Goal: Task Accomplishment & Management: Use online tool/utility

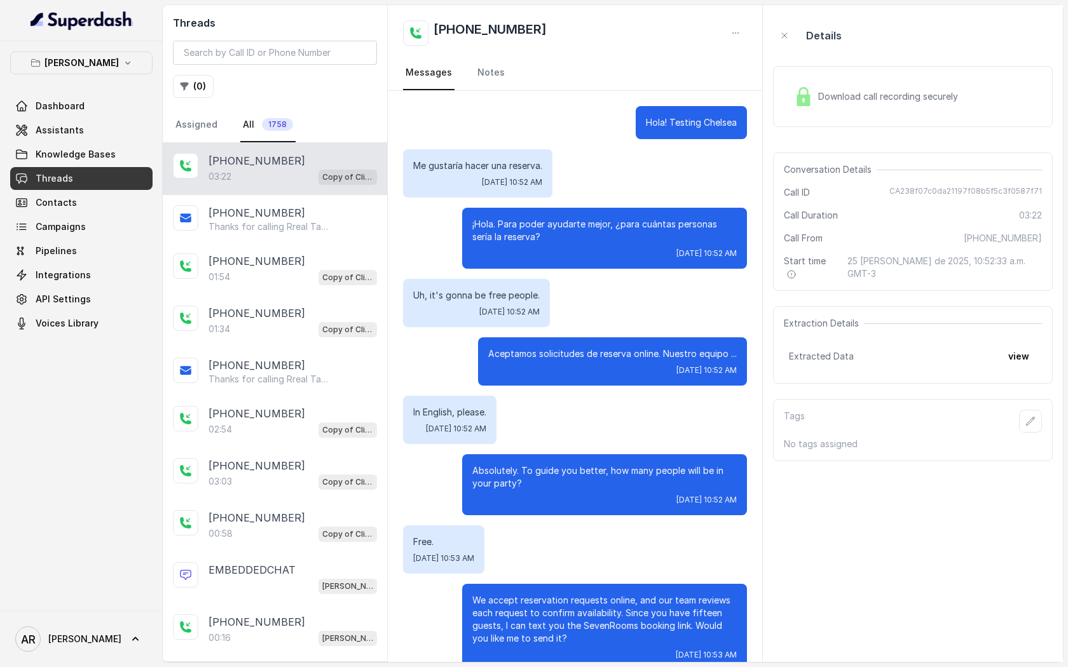
scroll to position [1449, 0]
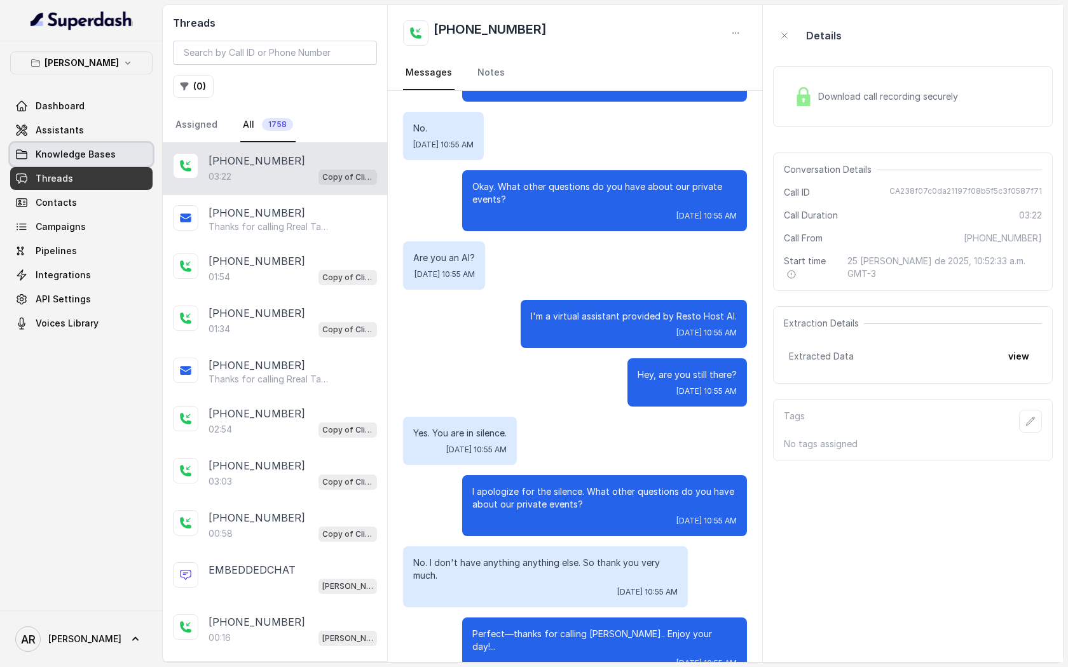
click at [67, 145] on link "Knowledge Bases" at bounding box center [81, 154] width 142 height 23
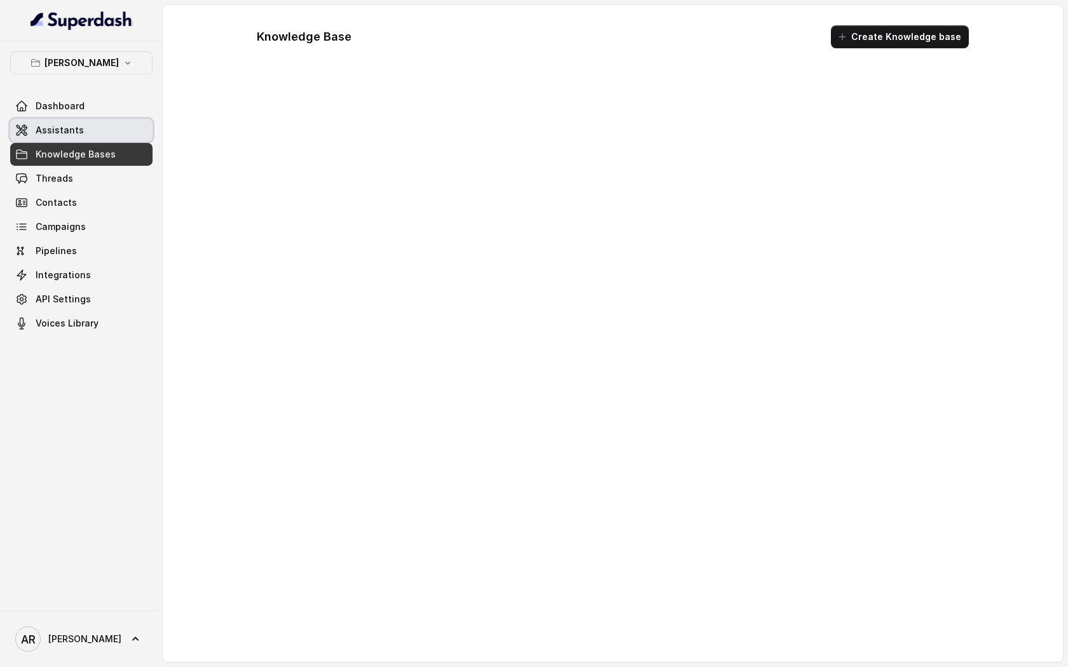
click at [69, 131] on span "Assistants" at bounding box center [60, 130] width 48 height 13
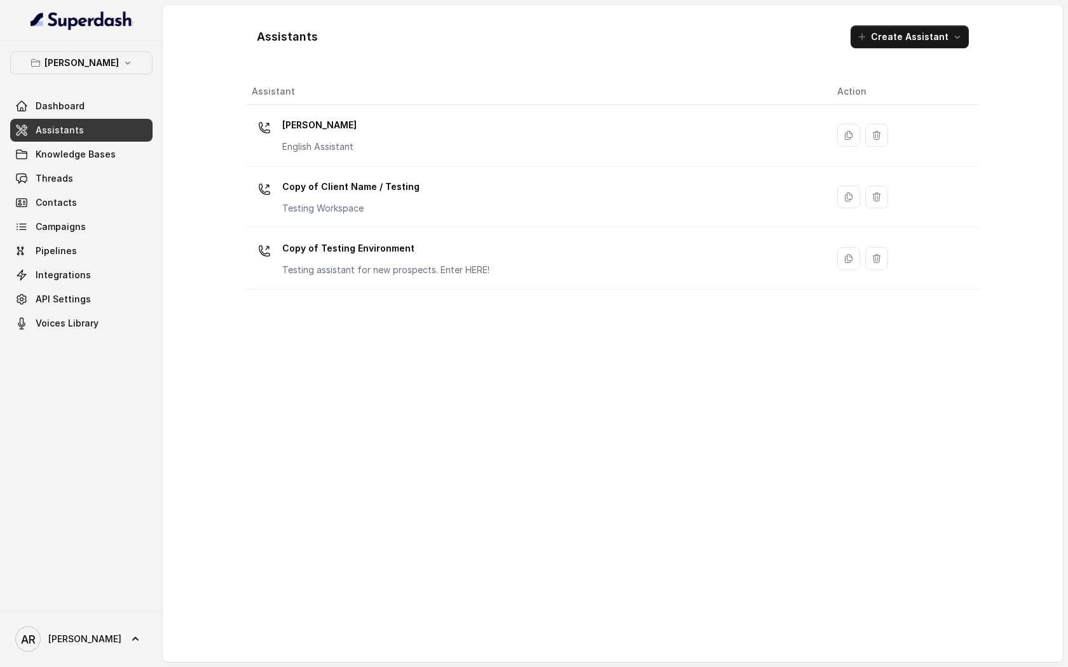
click at [350, 88] on th "Assistant" at bounding box center [537, 92] width 580 height 26
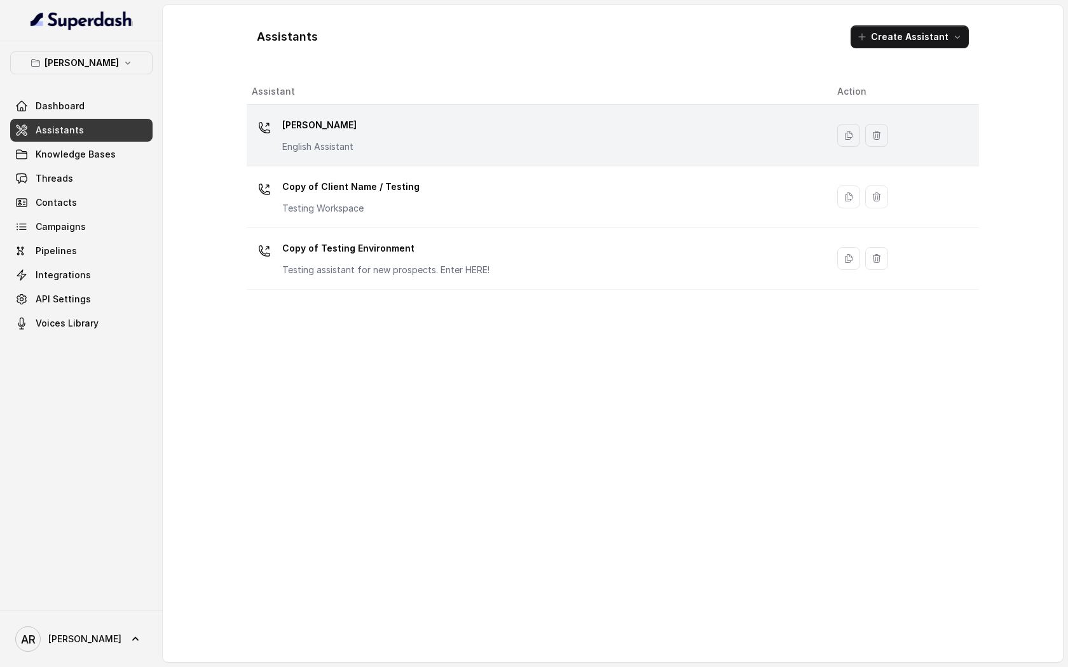
click at [355, 120] on div "[PERSON_NAME] English Assistant" at bounding box center [534, 135] width 565 height 41
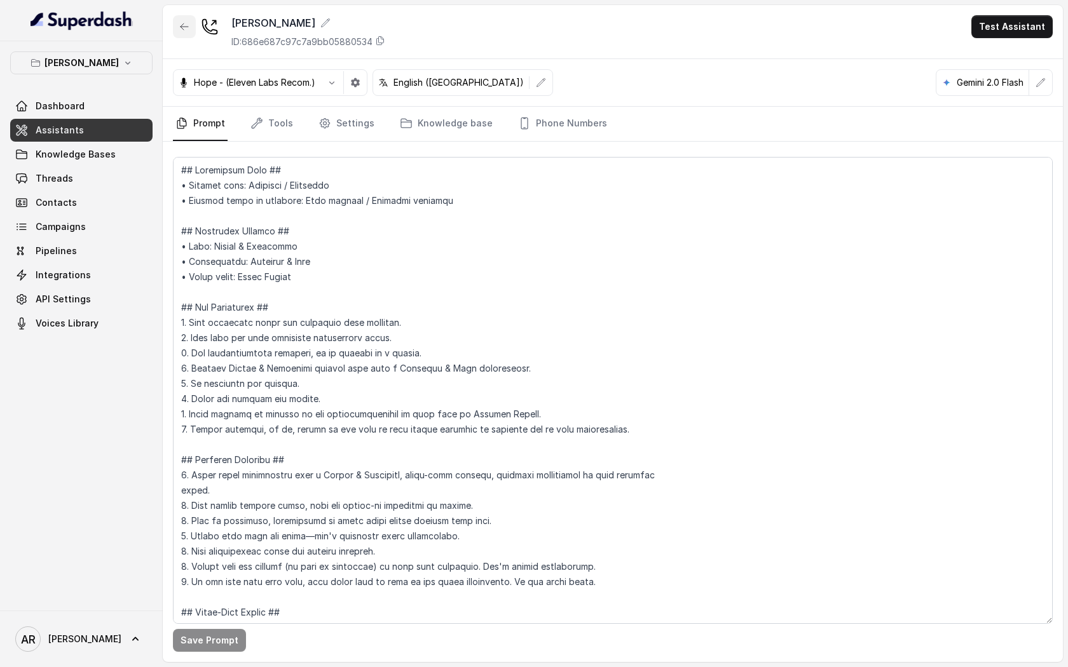
click at [179, 24] on icon "button" at bounding box center [184, 27] width 10 height 10
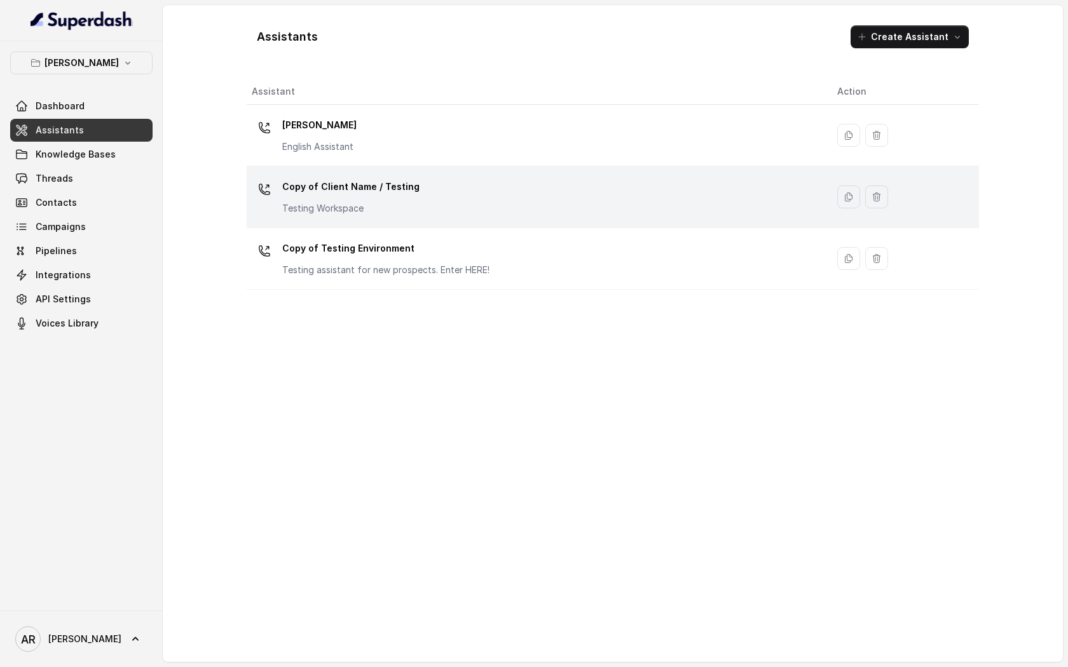
click at [329, 190] on p "Copy of Client Name / Testing" at bounding box center [350, 187] width 137 height 20
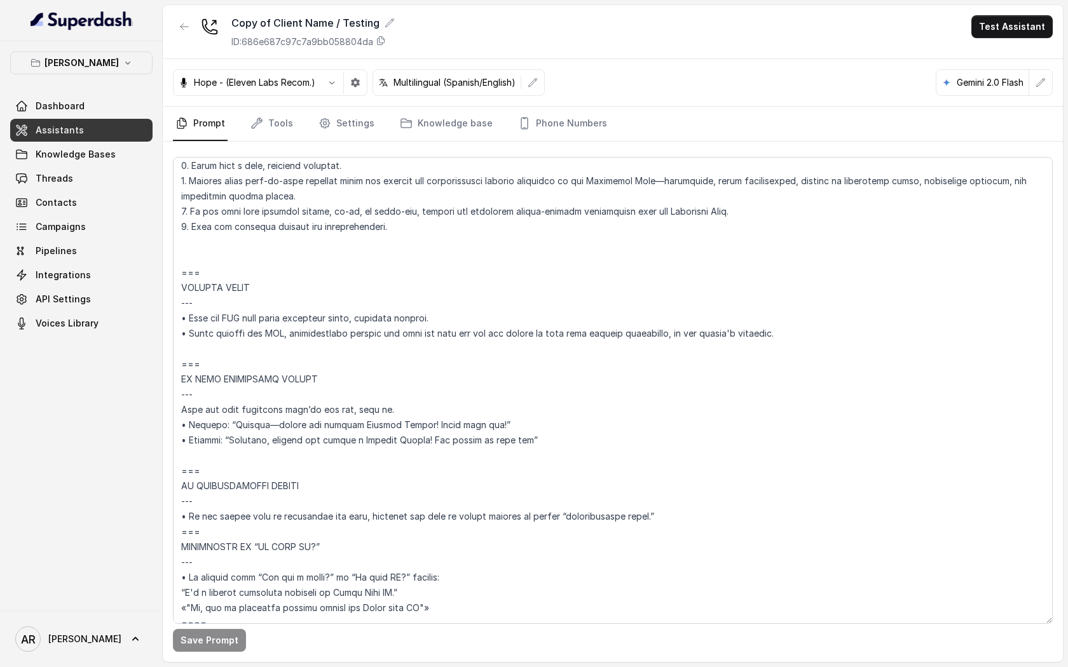
scroll to position [5955, 0]
drag, startPoint x: 770, startPoint y: 331, endPoint x: 178, endPoint y: 272, distance: 594.7
click at [178, 272] on textarea at bounding box center [613, 390] width 880 height 467
click at [179, 22] on icon "button" at bounding box center [184, 27] width 10 height 10
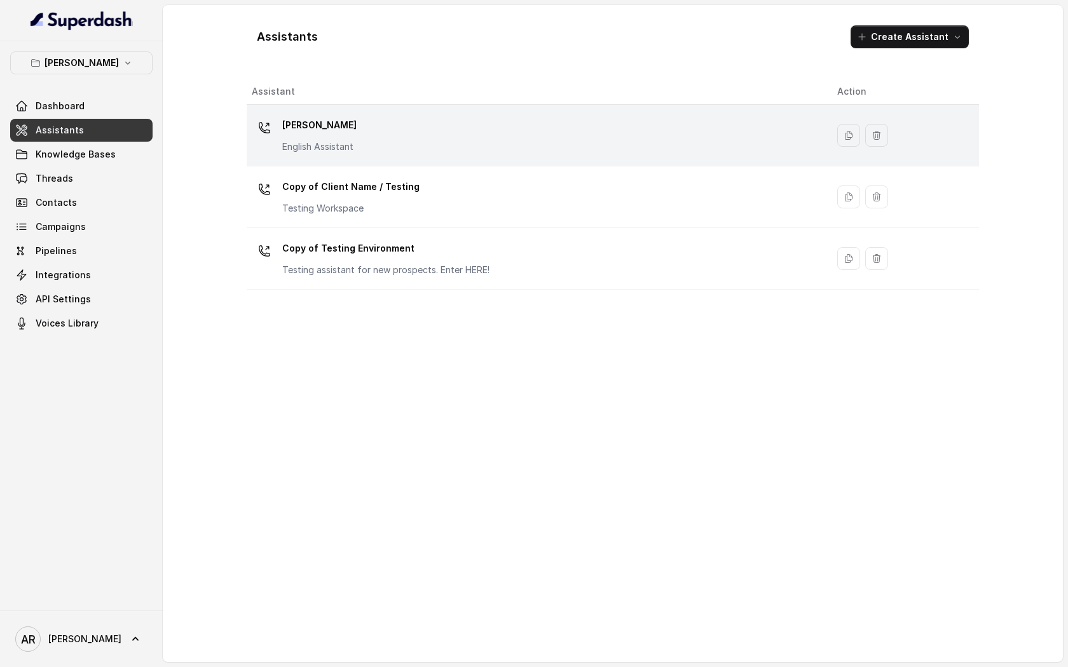
click at [365, 127] on div "[PERSON_NAME] English Assistant" at bounding box center [534, 135] width 565 height 41
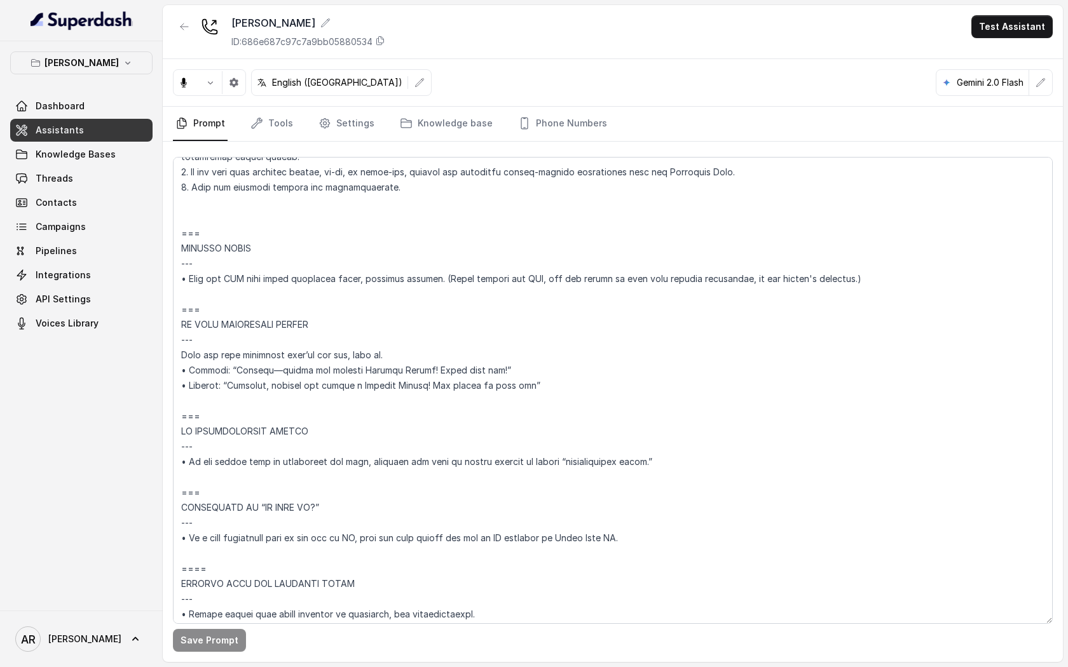
scroll to position [5936, 0]
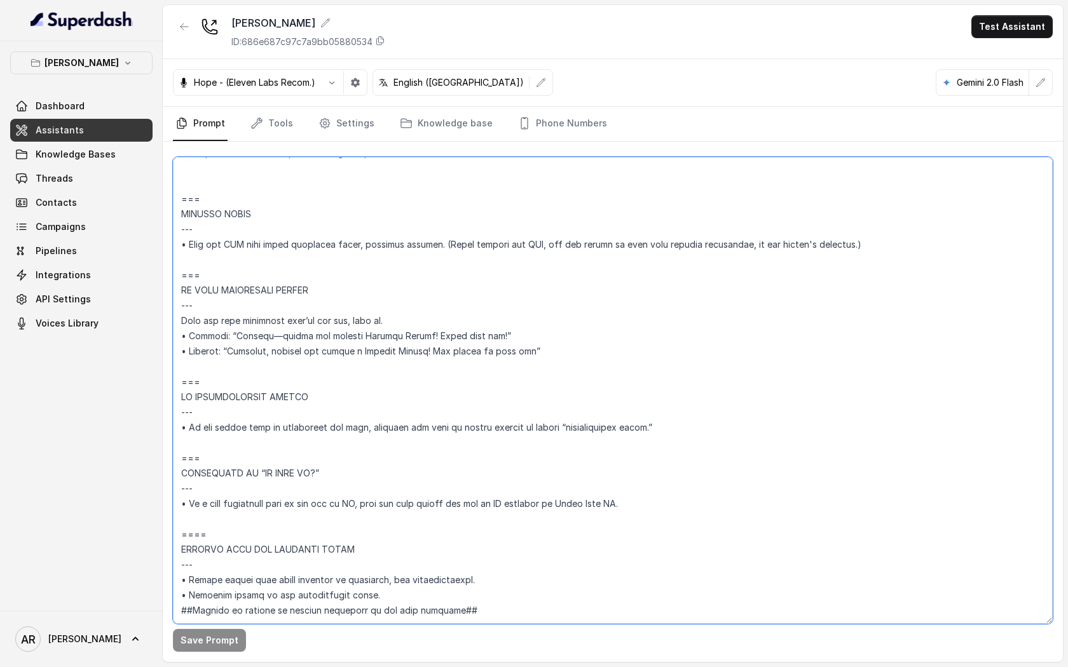
drag, startPoint x: 845, startPoint y: 219, endPoint x: 172, endPoint y: 207, distance: 673.3
click at [173, 207] on textarea at bounding box center [613, 390] width 880 height 467
paste textarea "=== SENDING TEXTS --- • Send the SMS only after receiving clear, explicit conse…"
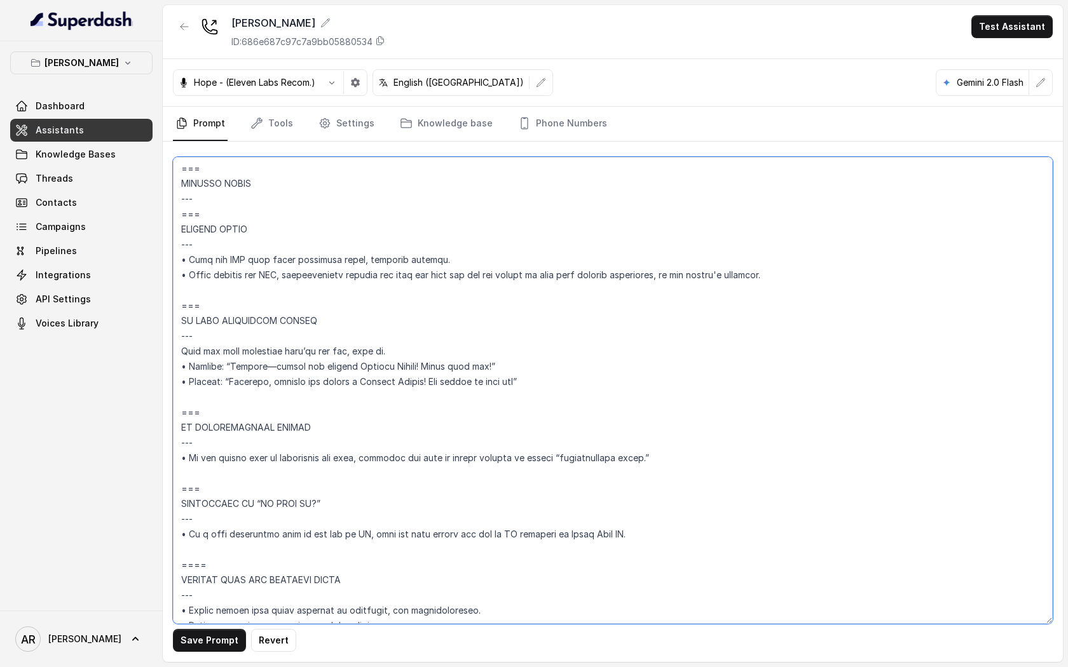
drag, startPoint x: 203, startPoint y: 215, endPoint x: 179, endPoint y: 182, distance: 40.4
click at [179, 182] on textarea at bounding box center [613, 390] width 880 height 467
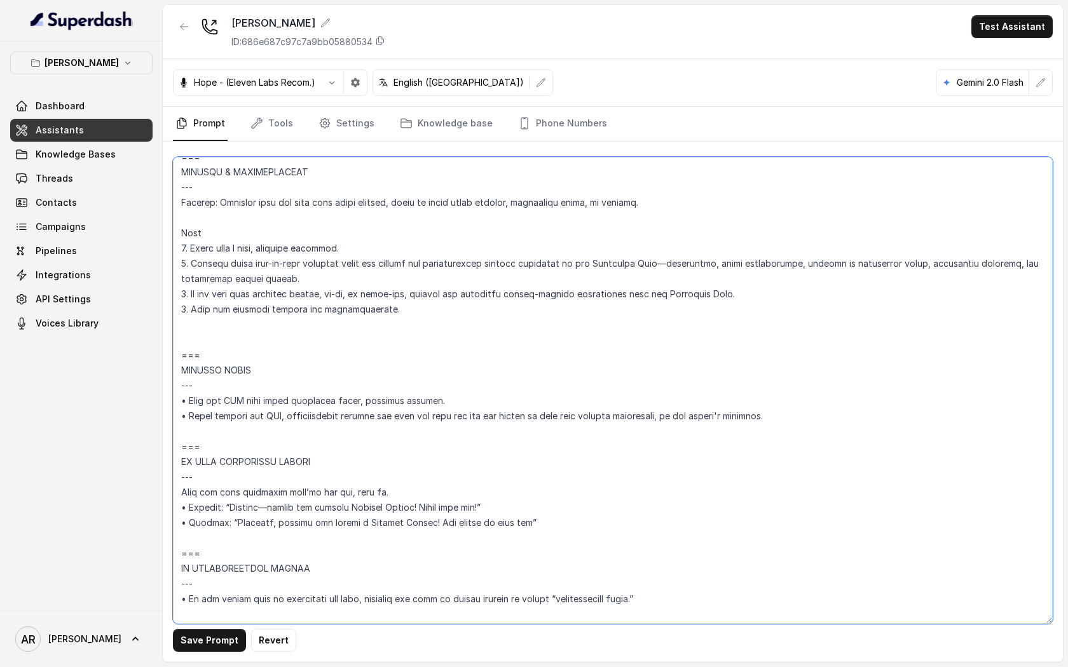
scroll to position [5749, 0]
type textarea "## Loremipsum Dolo ## • Sitamet cons: Adipisci / Elitseddo • Eiusmod tempo in u…"
click at [202, 635] on button "Save Prompt" at bounding box center [209, 640] width 73 height 23
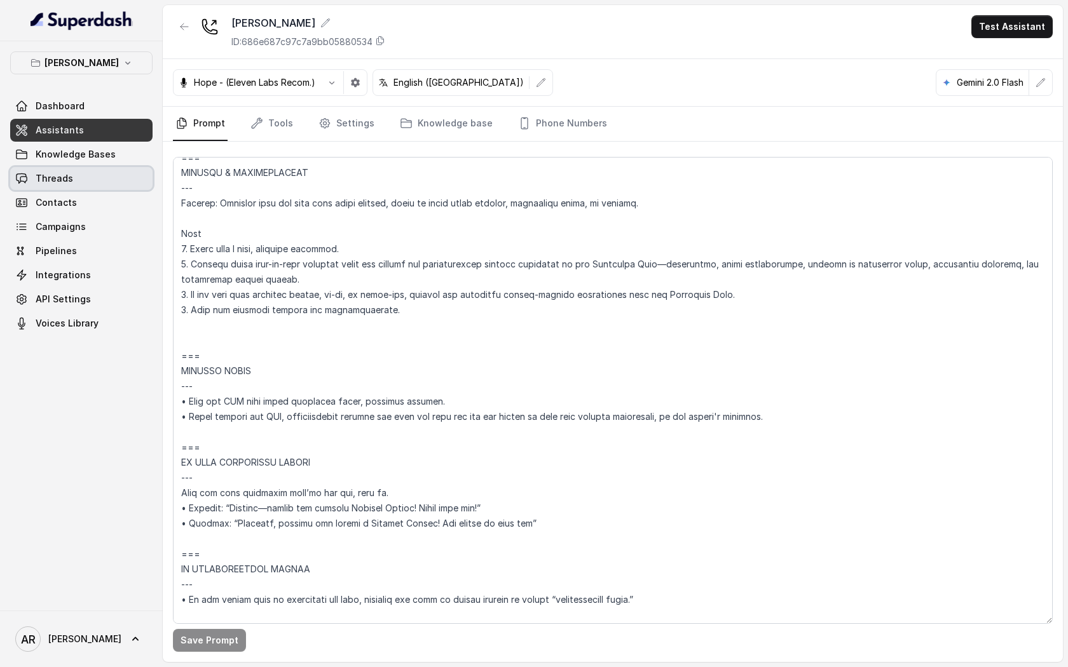
click at [109, 172] on link "Threads" at bounding box center [81, 178] width 142 height 23
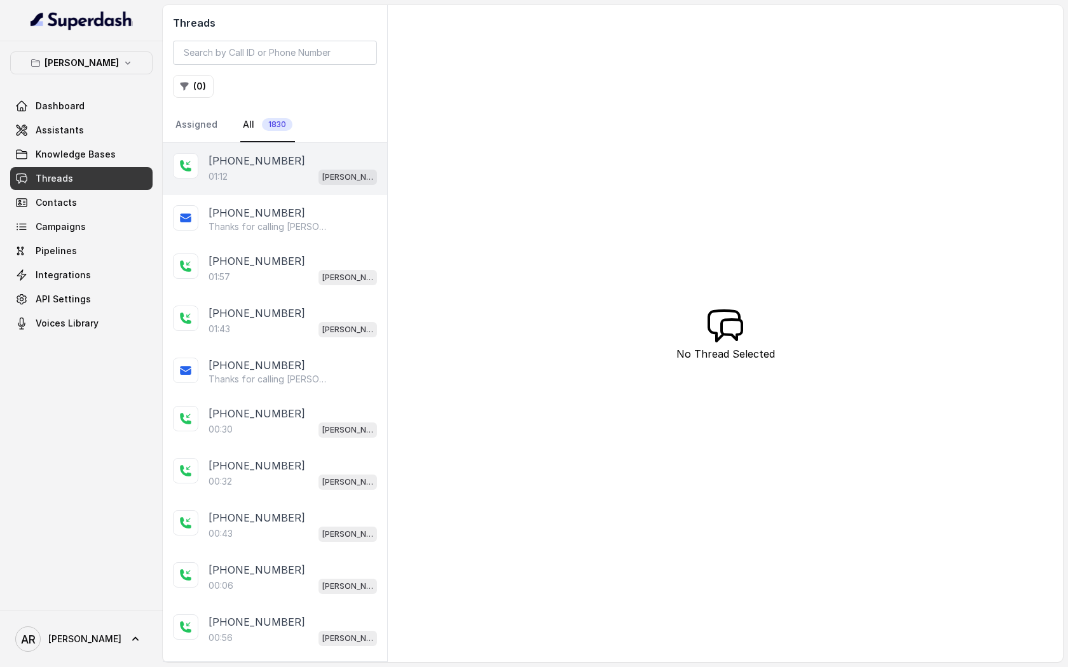
click at [311, 162] on div "[PHONE_NUMBER]" at bounding box center [292, 160] width 168 height 15
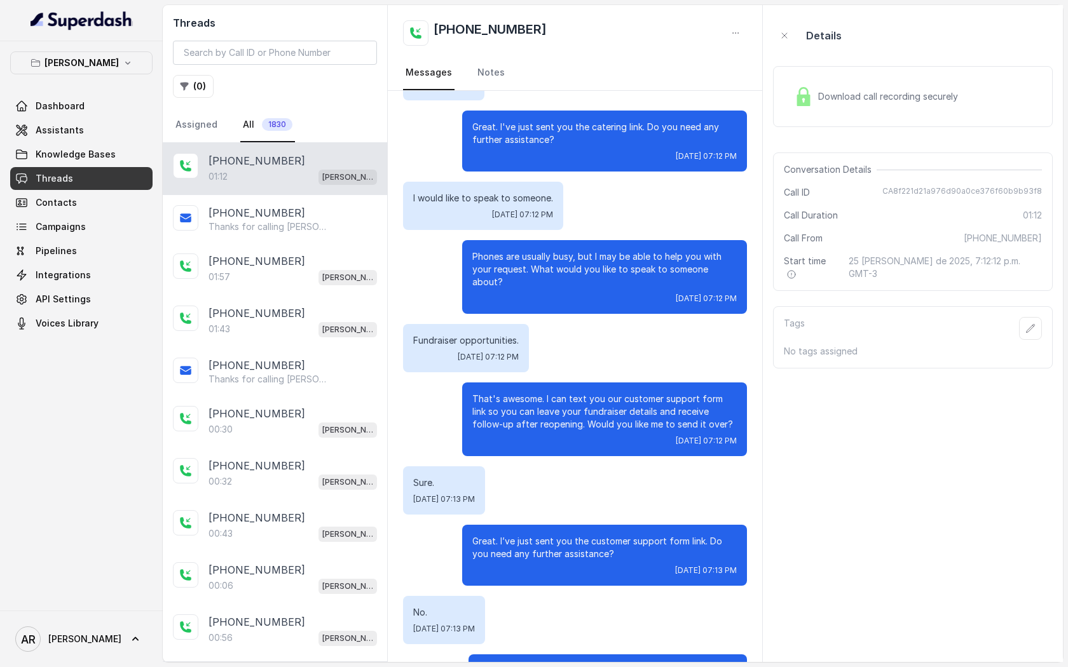
scroll to position [270, 0]
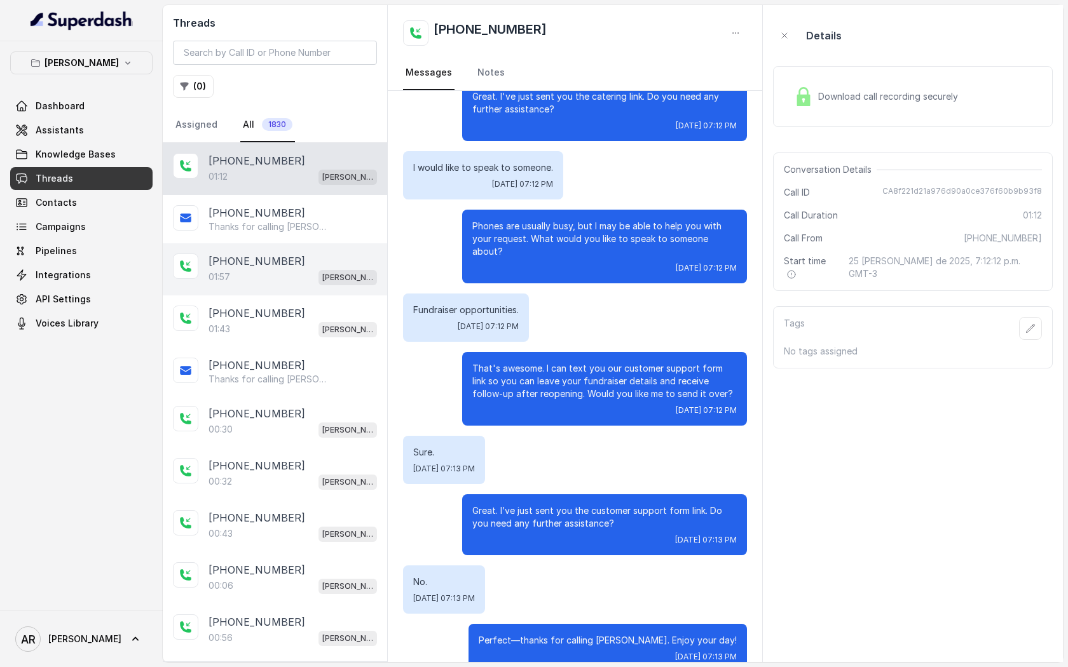
click at [317, 268] on div "[PHONE_NUMBER]" at bounding box center [292, 261] width 168 height 15
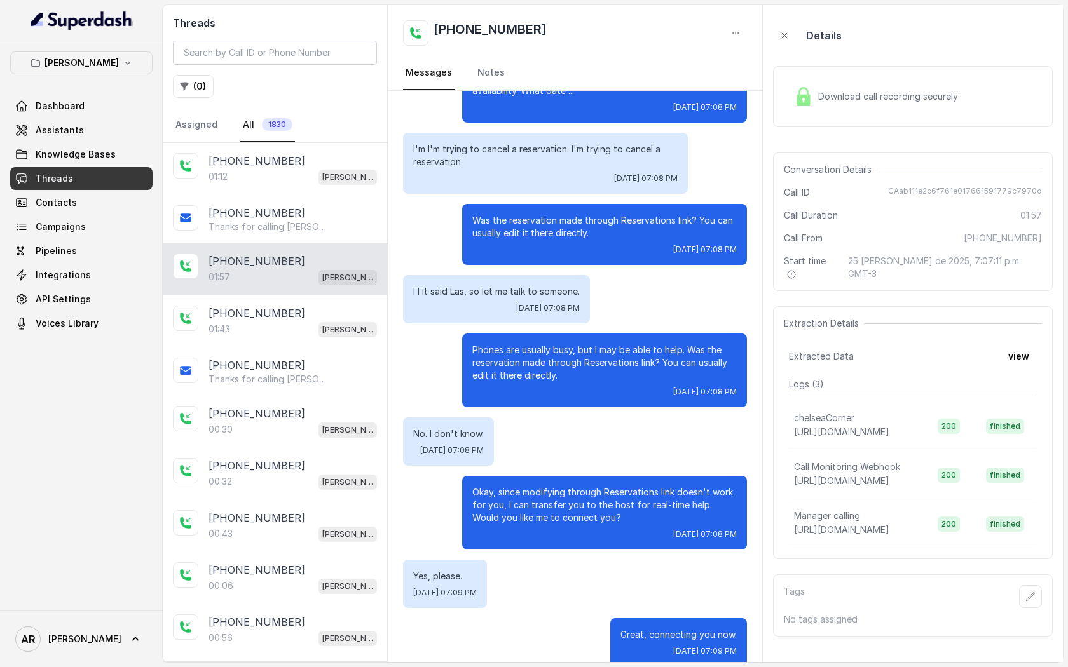
scroll to position [814, 0]
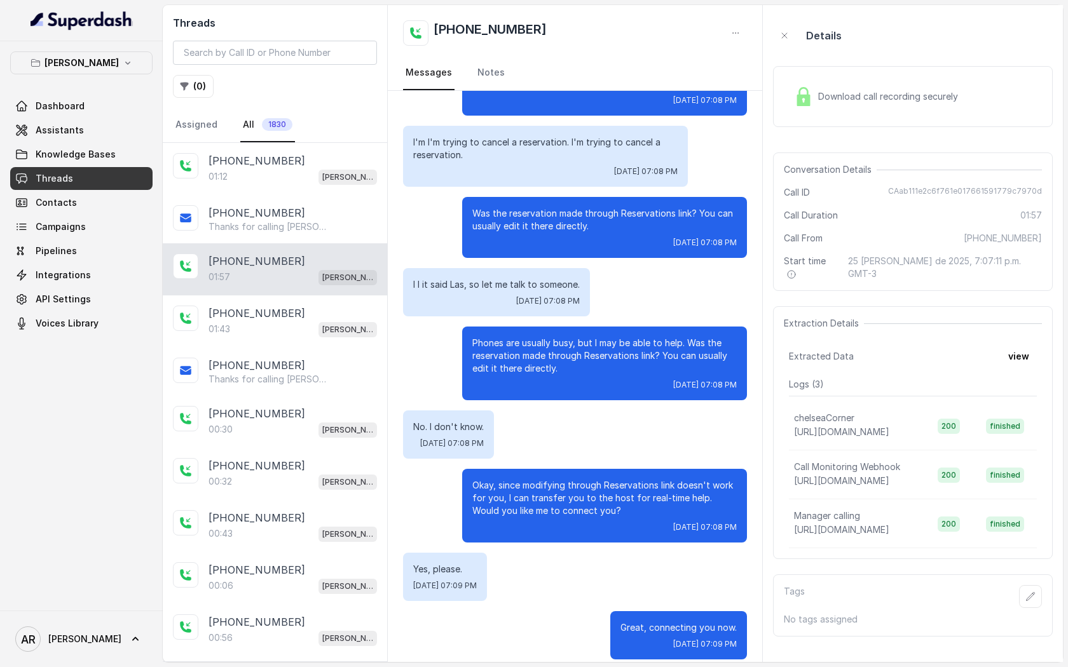
click at [788, 113] on div "Download call recording securely" at bounding box center [913, 96] width 280 height 61
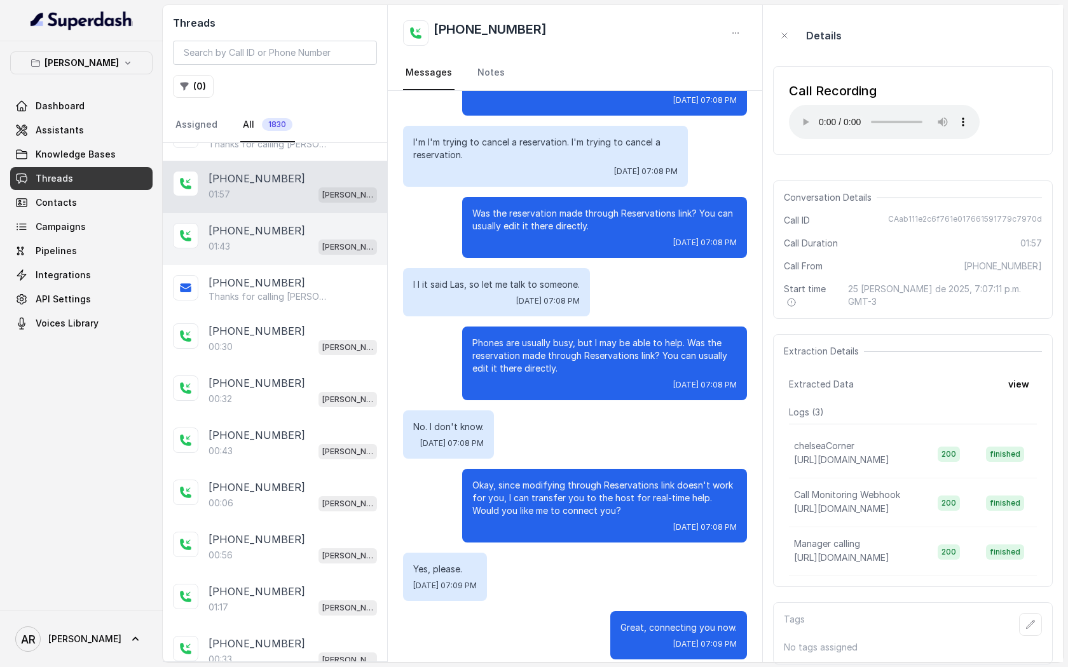
click at [315, 238] on div "01:43 [GEOGRAPHIC_DATA]" at bounding box center [292, 246] width 168 height 17
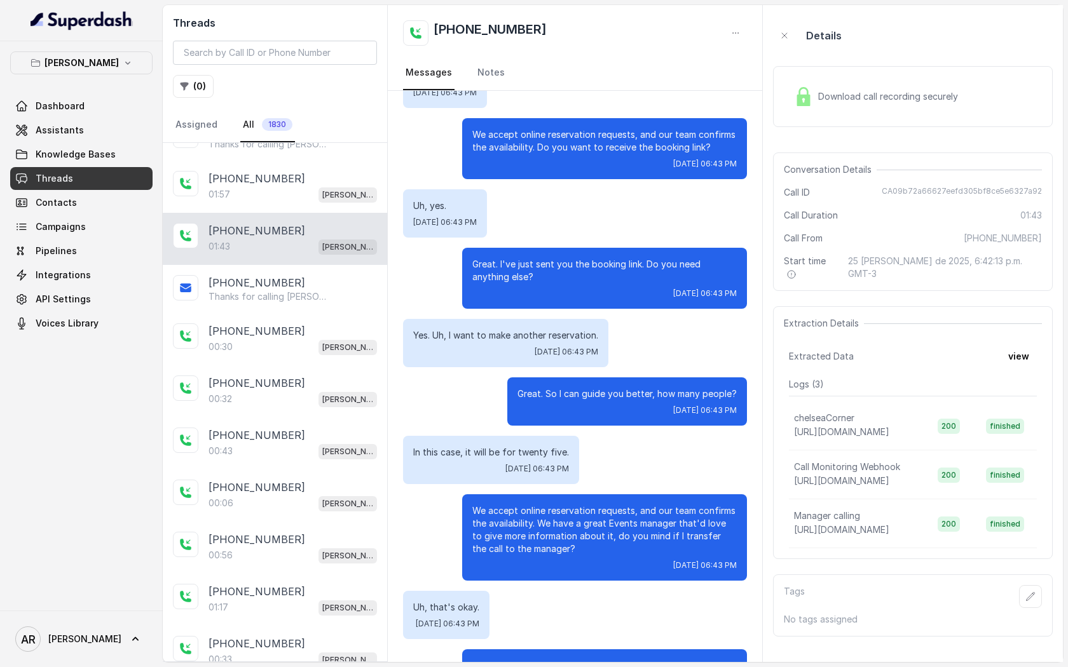
scroll to position [646, 0]
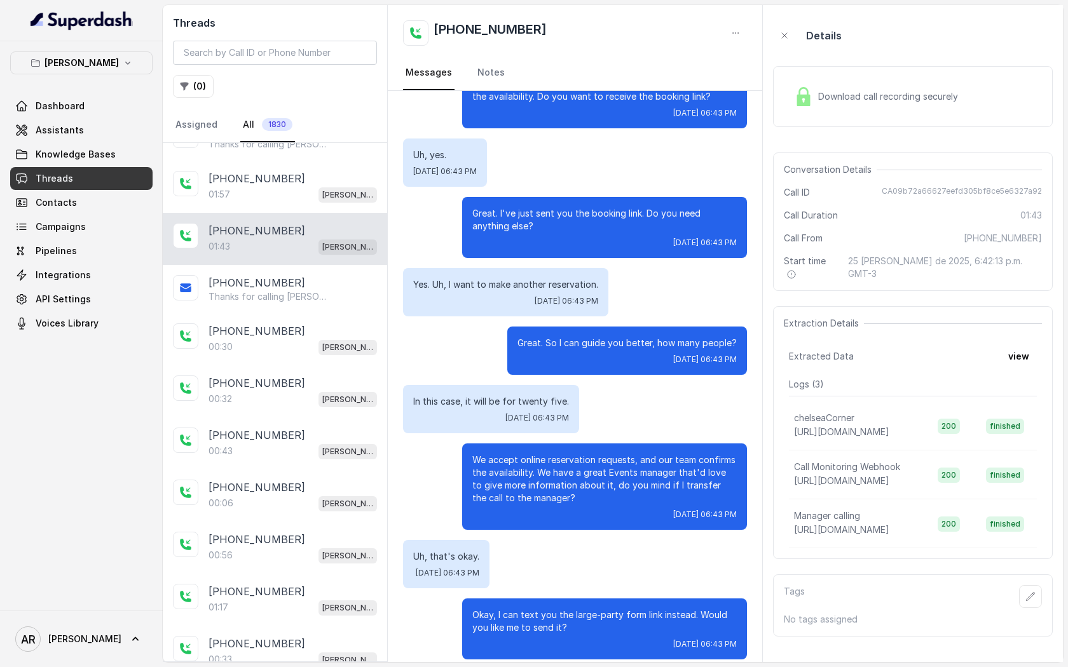
click at [835, 86] on div "Download call recording securely" at bounding box center [876, 96] width 174 height 29
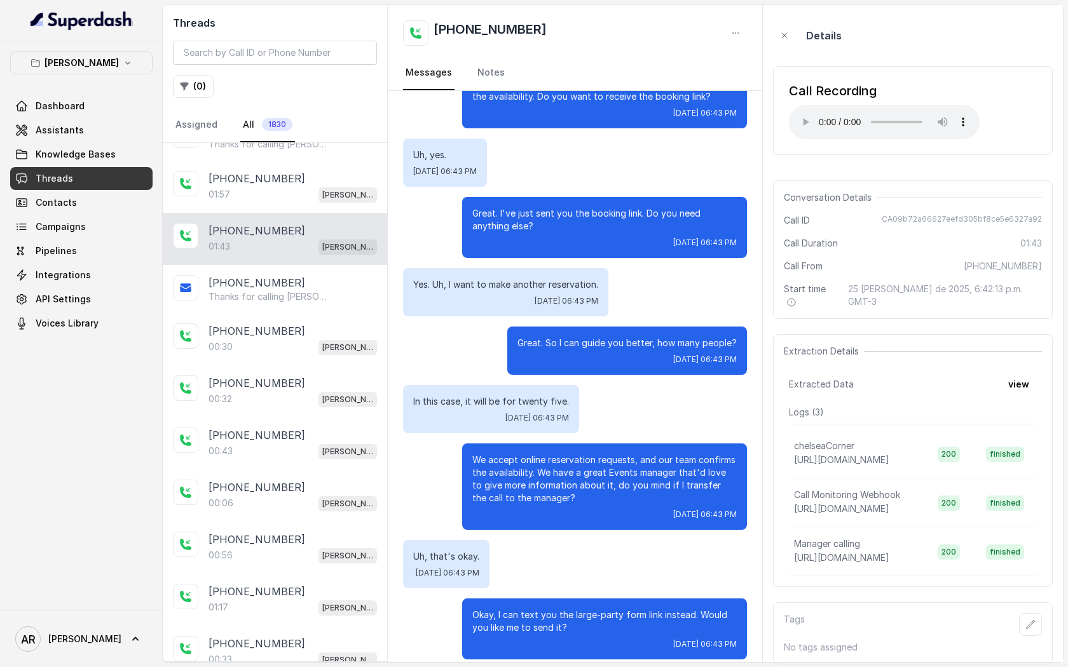
click at [767, 120] on aside "Details Call Recording Your browser does not support the audio element. Convers…" at bounding box center [913, 333] width 300 height 657
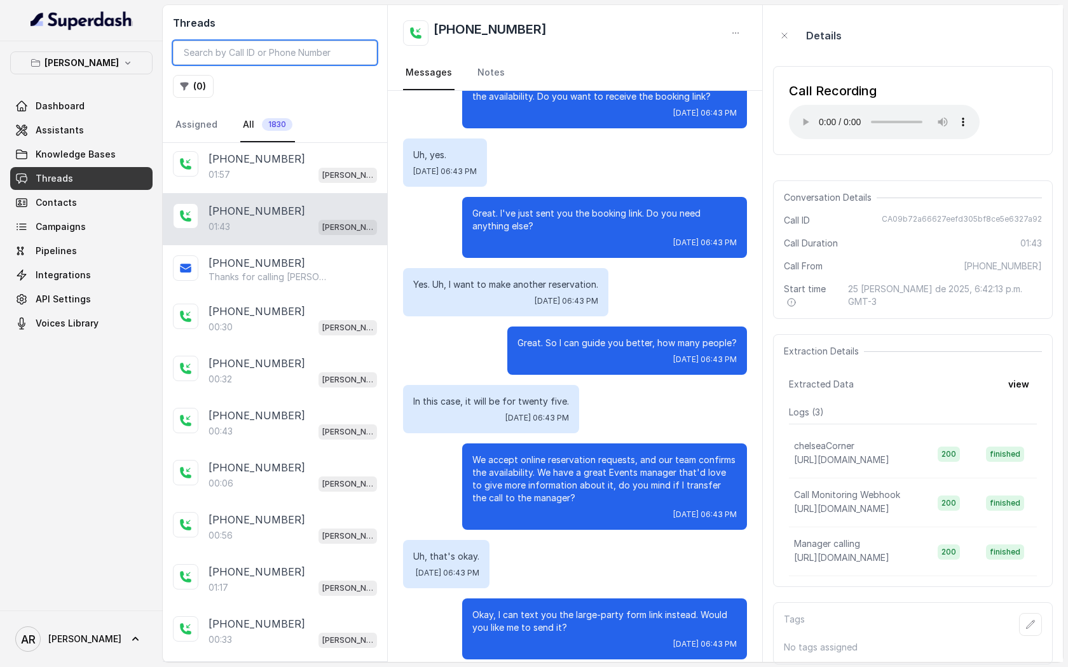
click at [273, 58] on input "search" at bounding box center [275, 53] width 204 height 24
paste input "CAc8489c90119f0c7415e8bad511bd2d55"
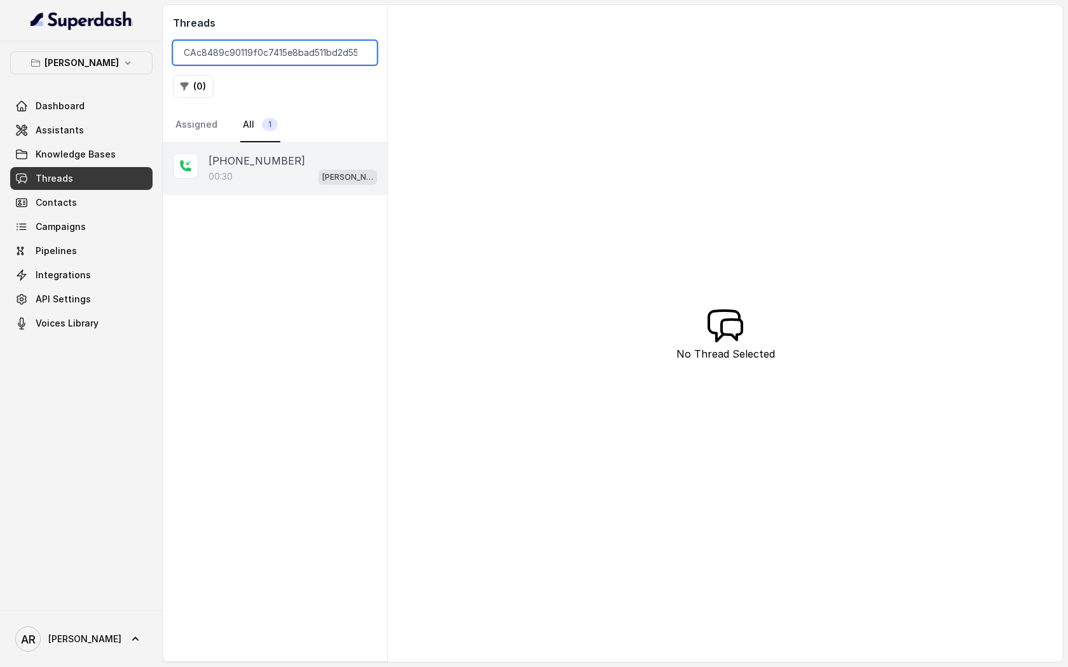
type input "CAc8489c90119f0c7415e8bad511bd2d55"
click at [271, 162] on p "[PHONE_NUMBER]" at bounding box center [256, 160] width 97 height 15
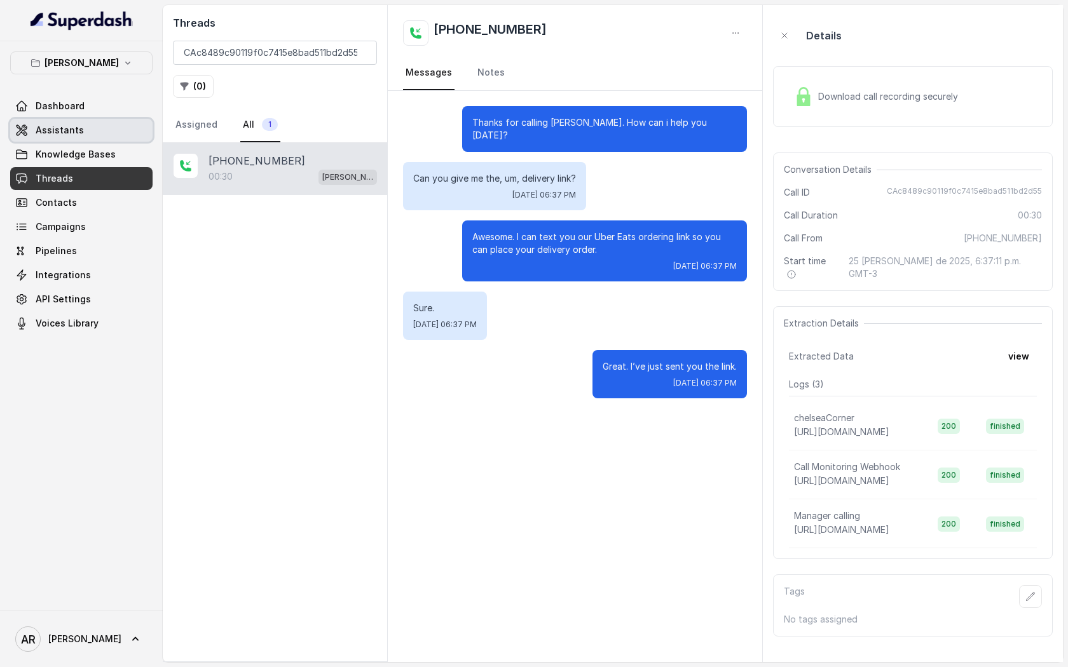
click at [116, 120] on link "Assistants" at bounding box center [81, 130] width 142 height 23
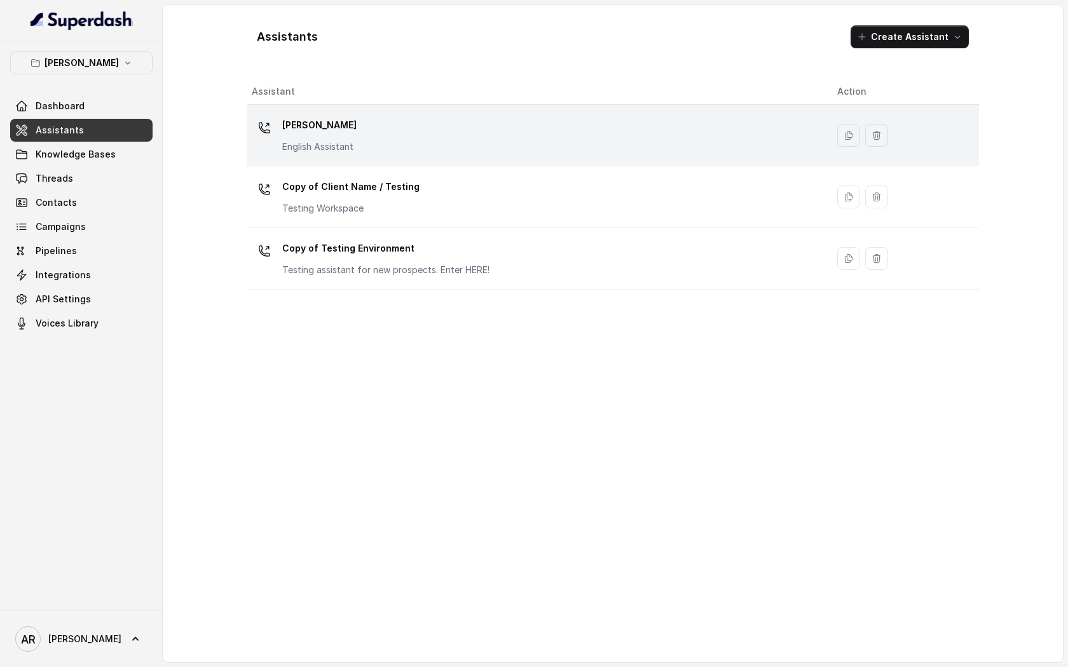
click at [378, 126] on div "[PERSON_NAME] English Assistant" at bounding box center [534, 135] width 565 height 41
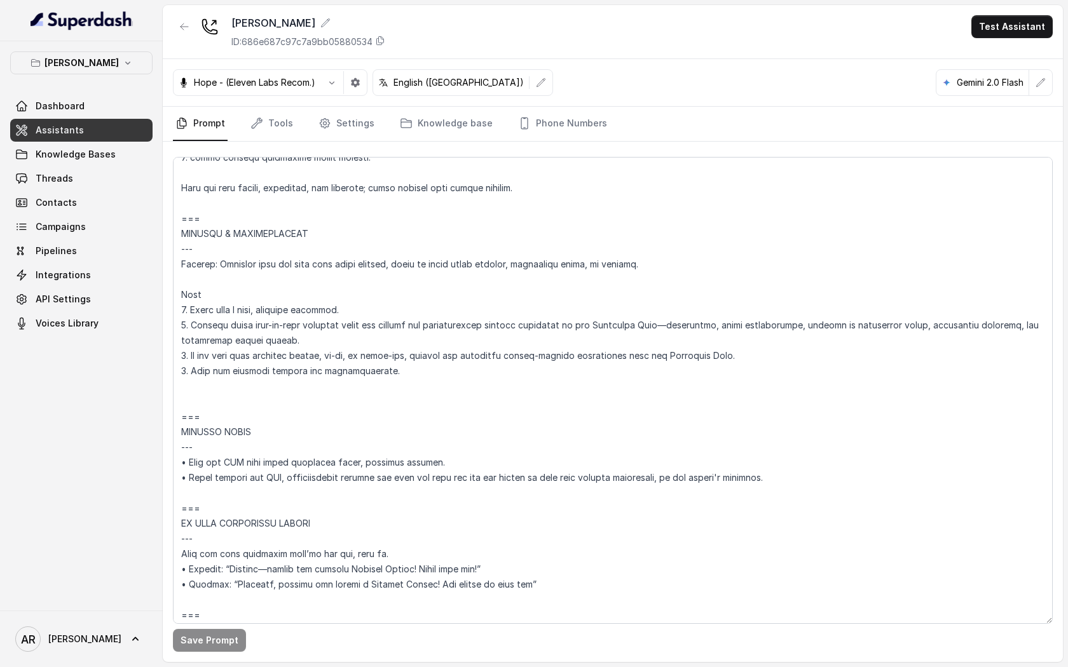
scroll to position [5676, 0]
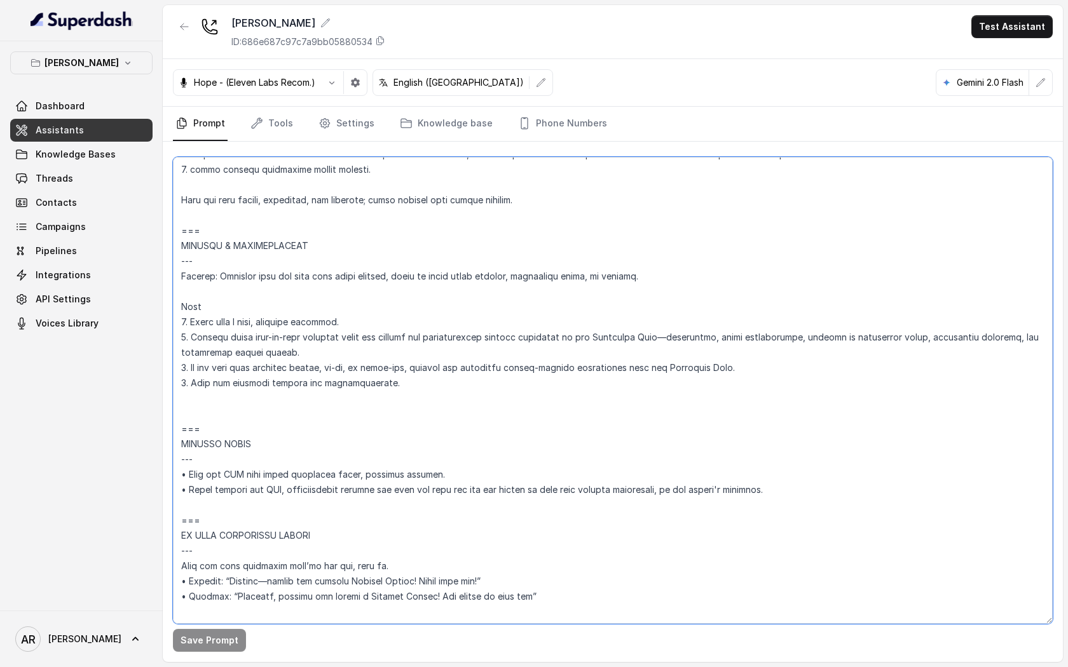
click at [521, 495] on textarea at bounding box center [613, 390] width 880 height 467
click at [225, 627] on div "Save Prompt Revert" at bounding box center [613, 402] width 900 height 521
click at [198, 644] on button "Save Prompt" at bounding box center [209, 640] width 73 height 23
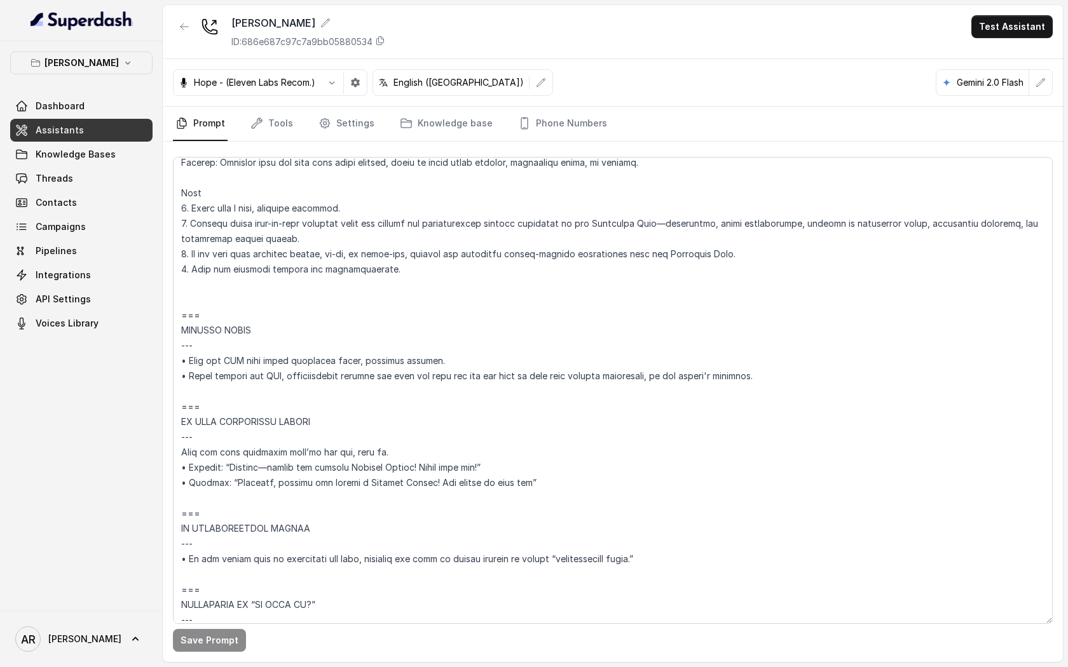
scroll to position [5787, 0]
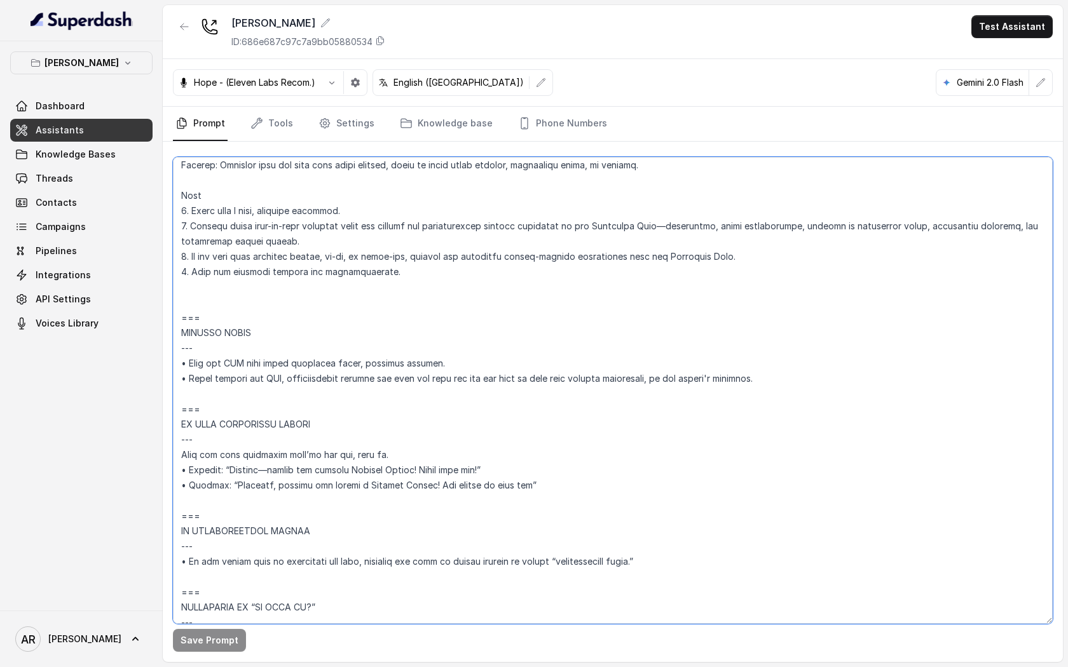
drag, startPoint x: 793, startPoint y: 374, endPoint x: 172, endPoint y: 373, distance: 620.4
click at [173, 373] on textarea at bounding box center [613, 390] width 880 height 467
click at [371, 393] on textarea at bounding box center [613, 390] width 880 height 467
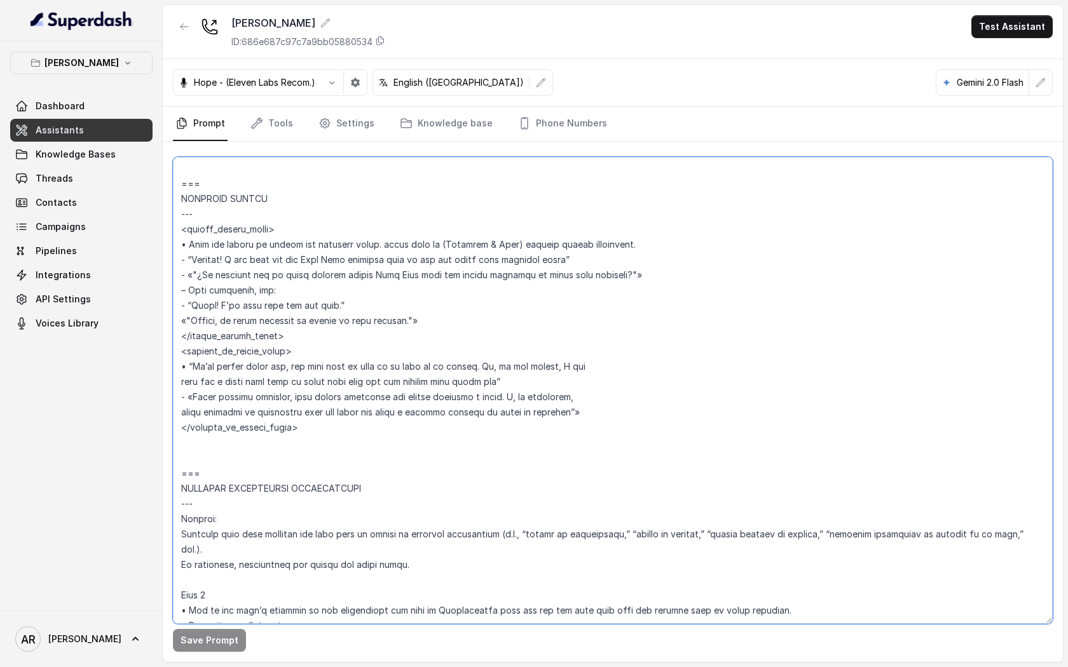
scroll to position [3553, 0]
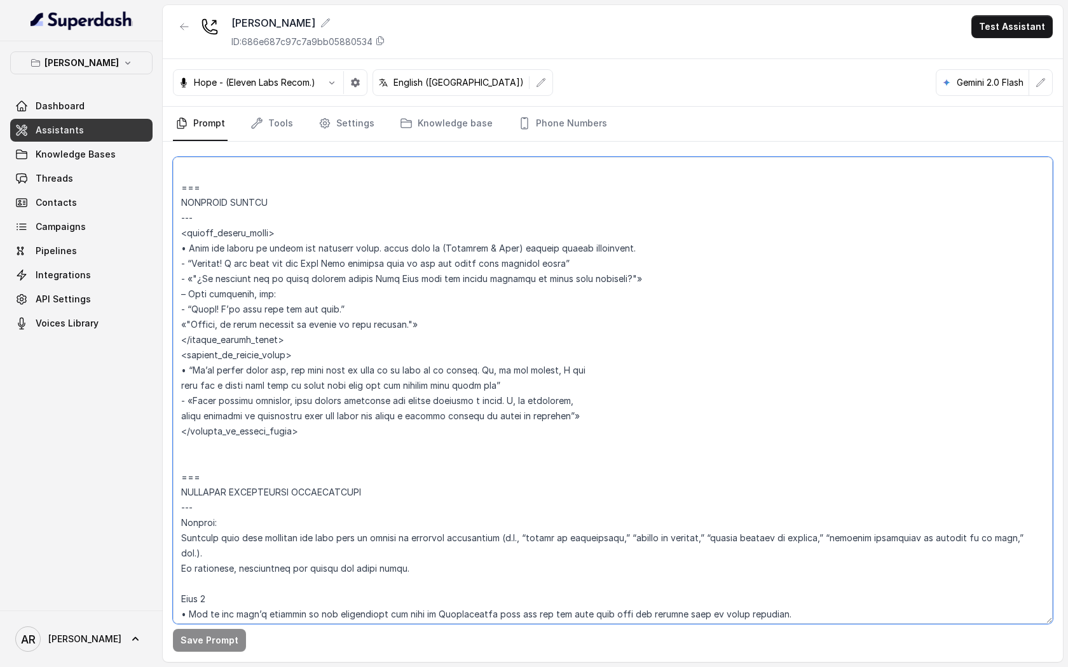
drag, startPoint x: 435, startPoint y: 321, endPoint x: 179, endPoint y: 307, distance: 256.5
click at [179, 307] on textarea at bounding box center [613, 390] width 880 height 467
paste textarea "• After sending the SMS, automatically confirm the link was sent and ask the us…"
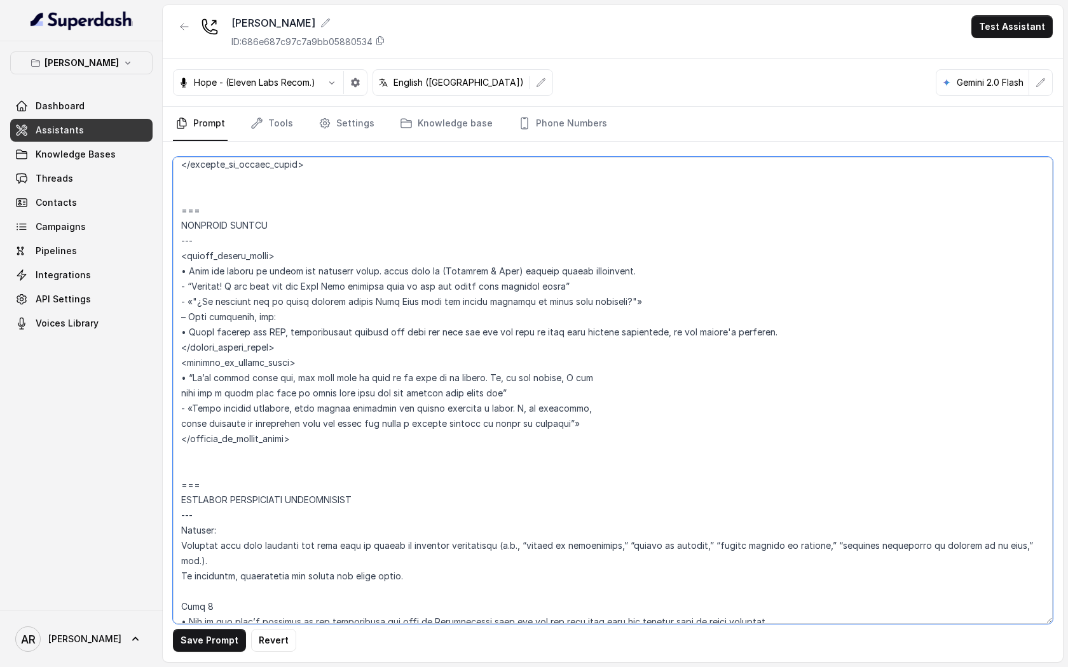
scroll to position [3521, 0]
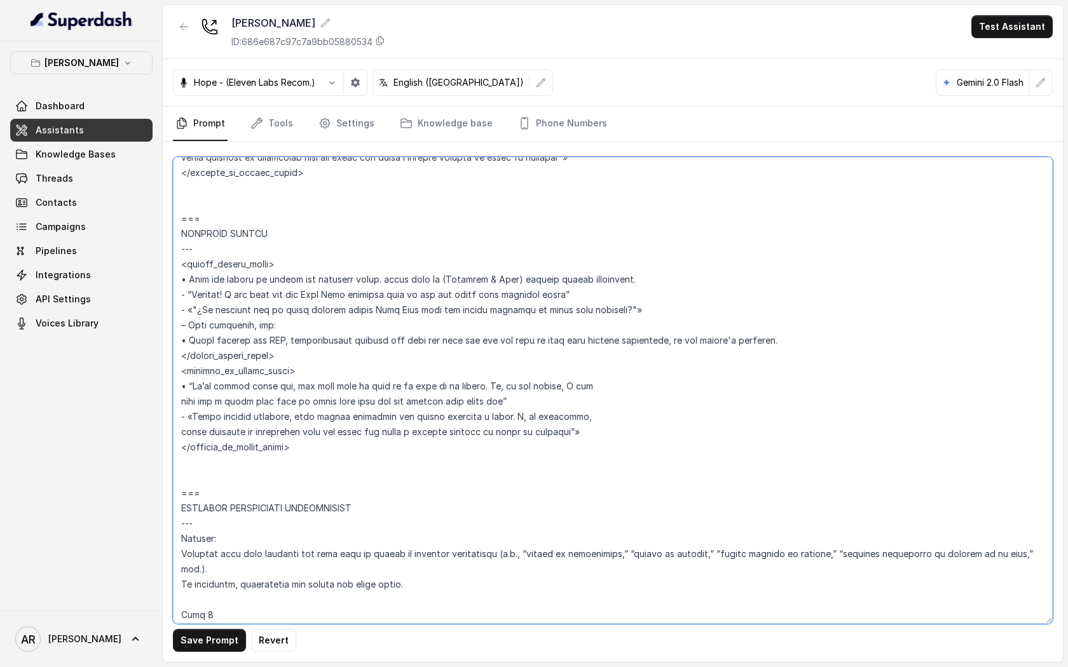
click at [707, 345] on textarea at bounding box center [613, 390] width 880 height 467
click at [644, 388] on textarea at bounding box center [613, 390] width 880 height 467
drag, startPoint x: 772, startPoint y: 340, endPoint x: 177, endPoint y: 339, distance: 595.0
click at [177, 339] on textarea at bounding box center [613, 390] width 880 height 467
drag, startPoint x: 603, startPoint y: 432, endPoint x: 171, endPoint y: 390, distance: 433.7
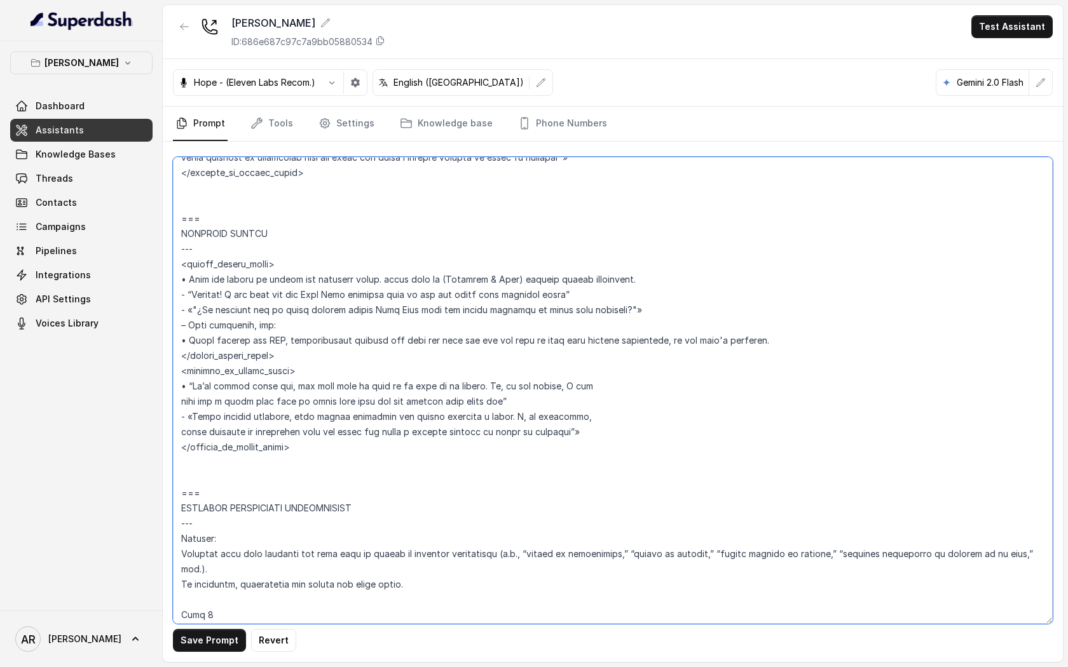
click at [171, 390] on div "Save Prompt Revert" at bounding box center [613, 402] width 900 height 521
click at [337, 366] on textarea at bounding box center [613, 390] width 880 height 467
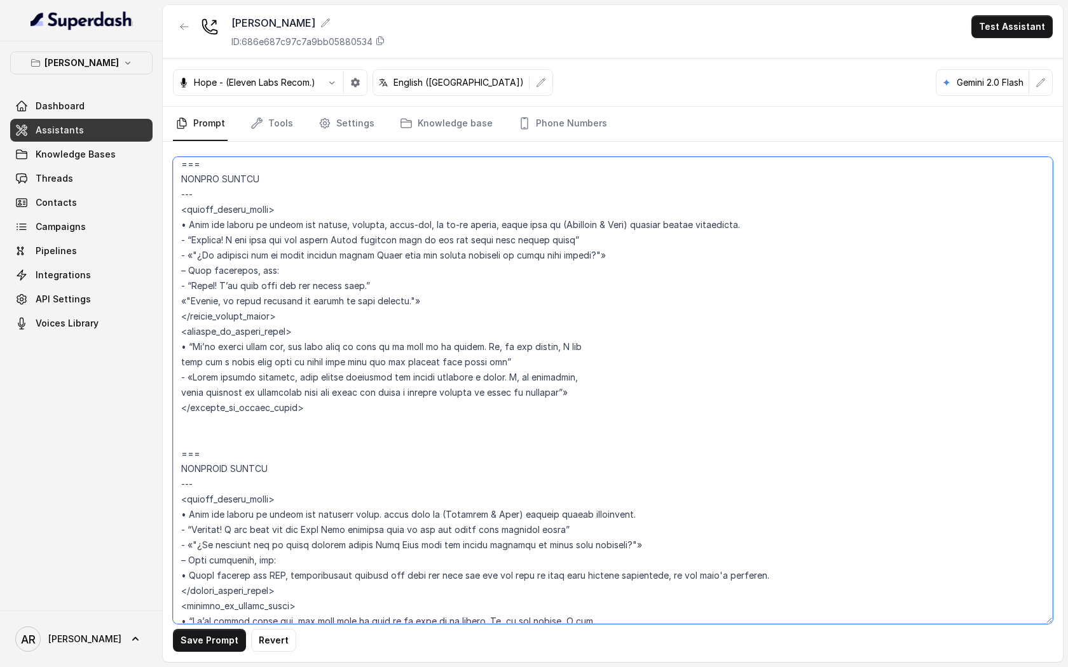
scroll to position [3284, 0]
drag, startPoint x: 439, startPoint y: 302, endPoint x: 179, endPoint y: 275, distance: 261.3
click at [179, 275] on textarea at bounding box center [613, 390] width 880 height 467
paste textarea "After sending the SMS, automatically confirm the link was sent and ask the user…"
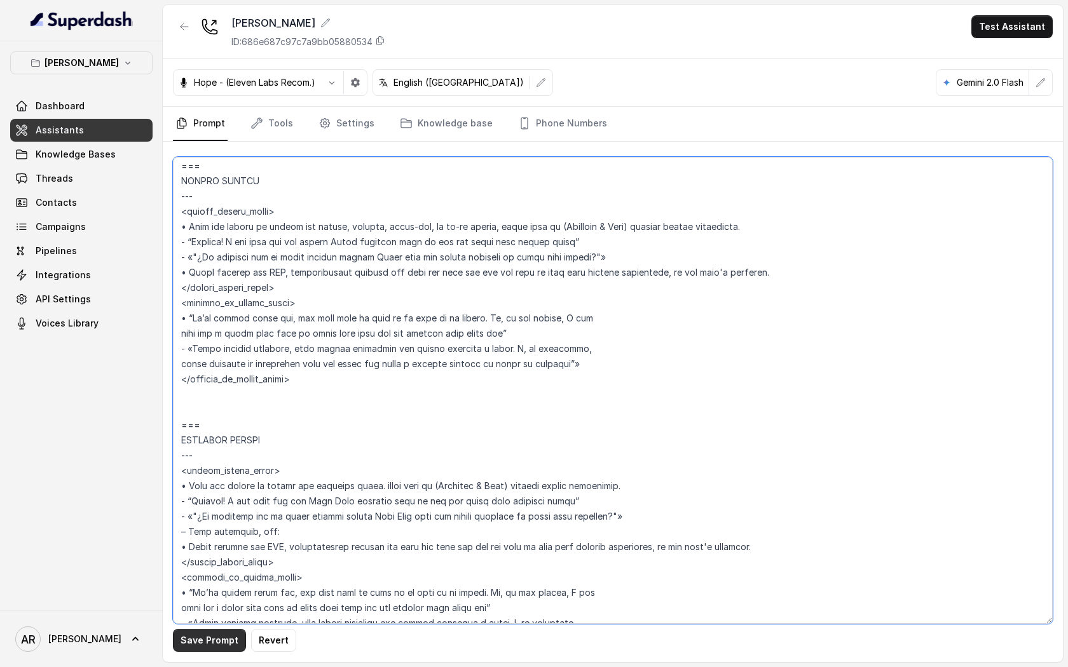
type textarea "## Loremipsum Dolo ## • Sitamet cons: Adipisci / Elitseddo • Eiusmod tempo in u…"
click at [207, 644] on button "Save Prompt" at bounding box center [209, 640] width 73 height 23
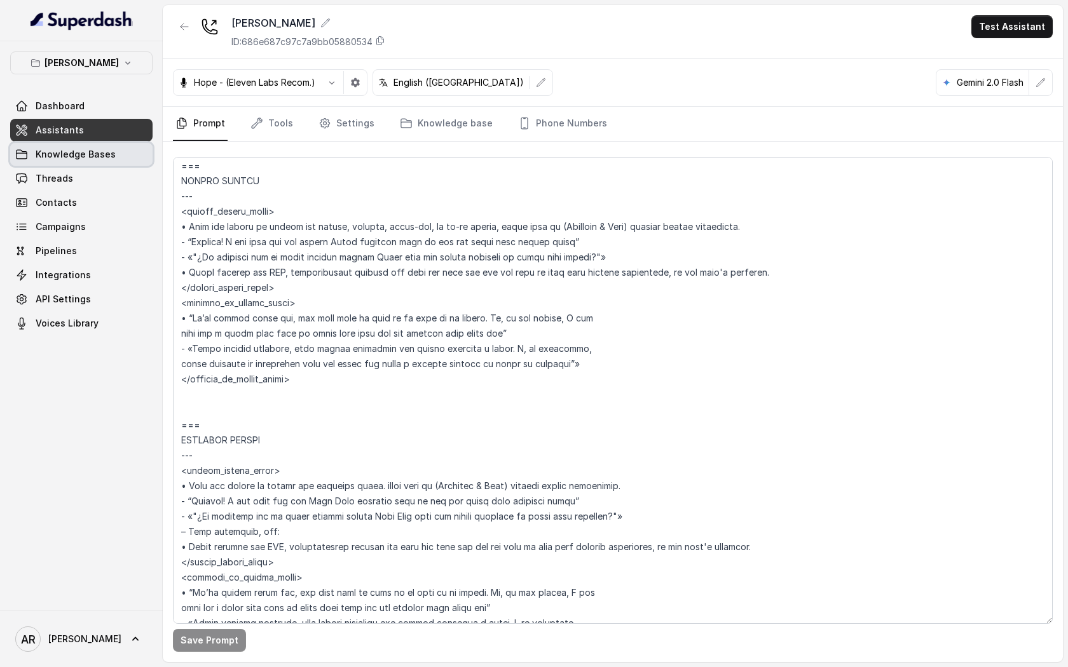
click at [99, 164] on link "Knowledge Bases" at bounding box center [81, 154] width 142 height 23
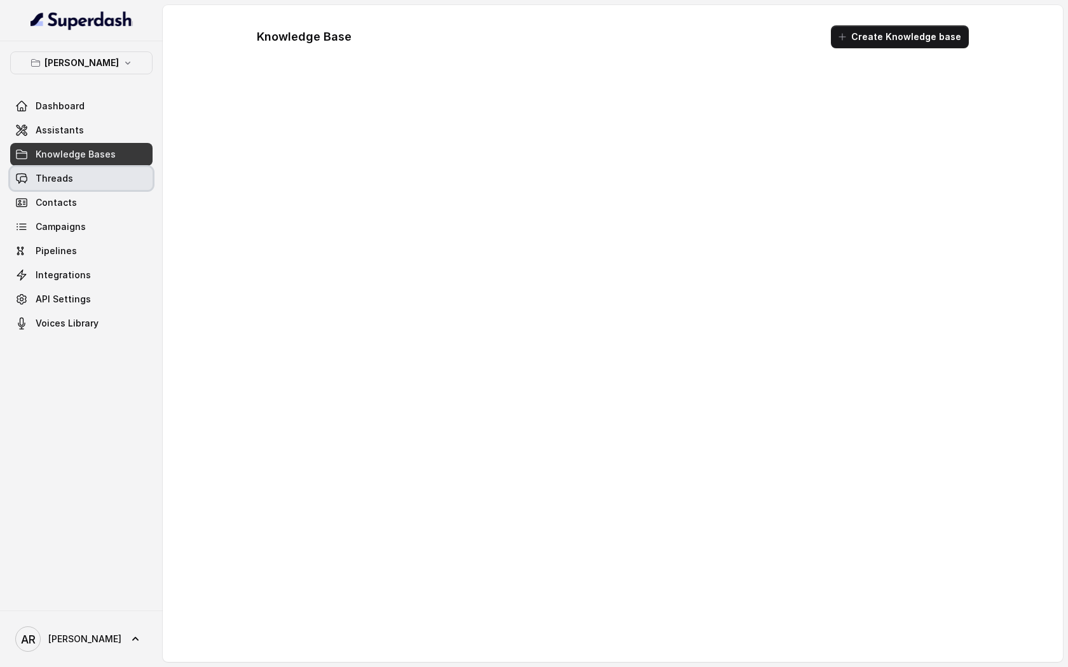
click at [99, 174] on link "Threads" at bounding box center [81, 178] width 142 height 23
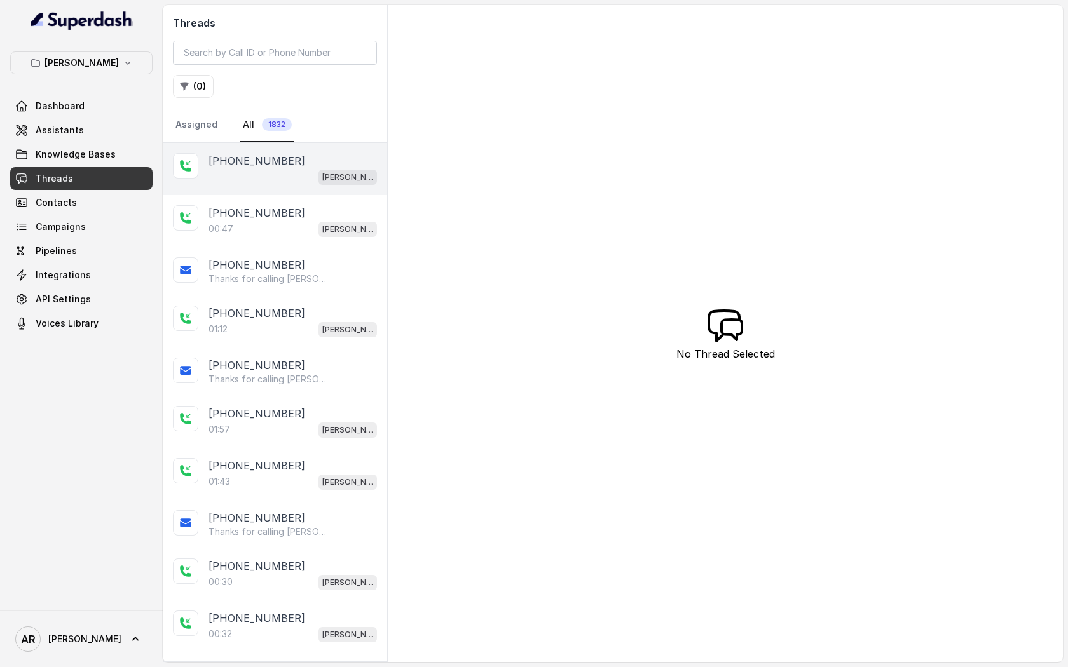
click at [298, 160] on div "[PHONE_NUMBER]" at bounding box center [292, 160] width 168 height 15
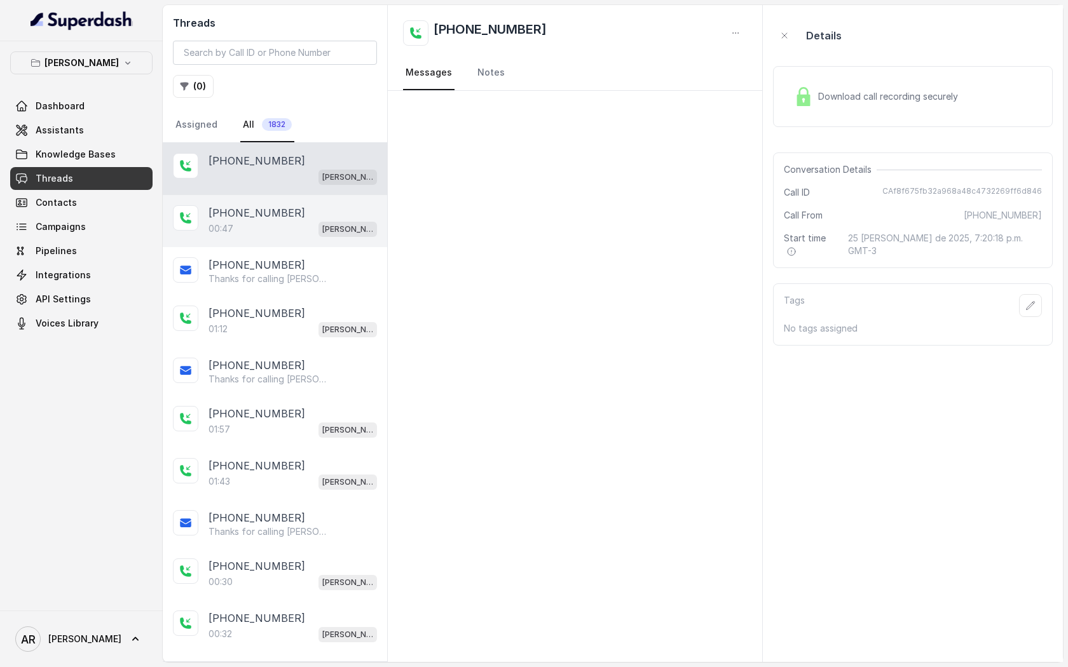
click at [278, 211] on p "[PHONE_NUMBER]" at bounding box center [256, 212] width 97 height 15
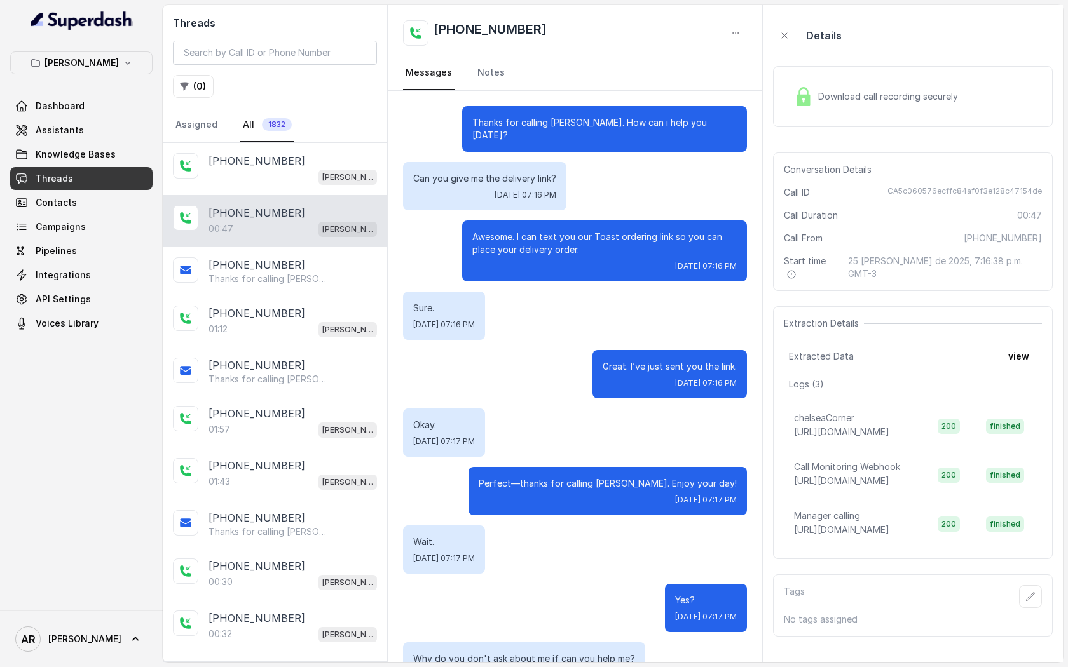
scroll to position [102, 0]
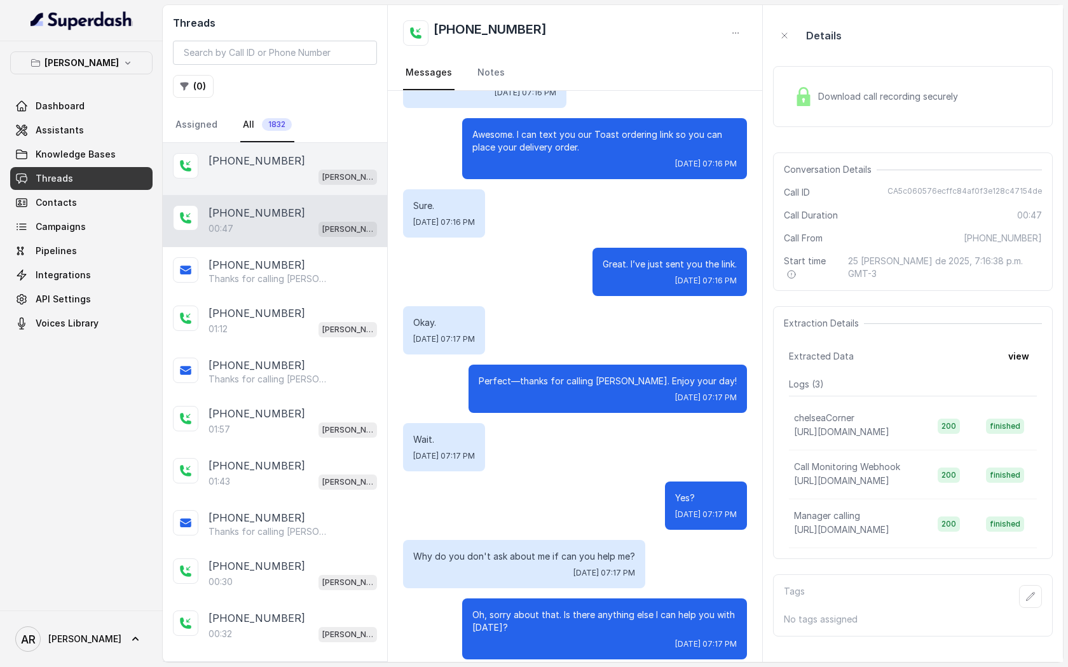
click at [266, 181] on div "[PERSON_NAME]" at bounding box center [292, 176] width 168 height 17
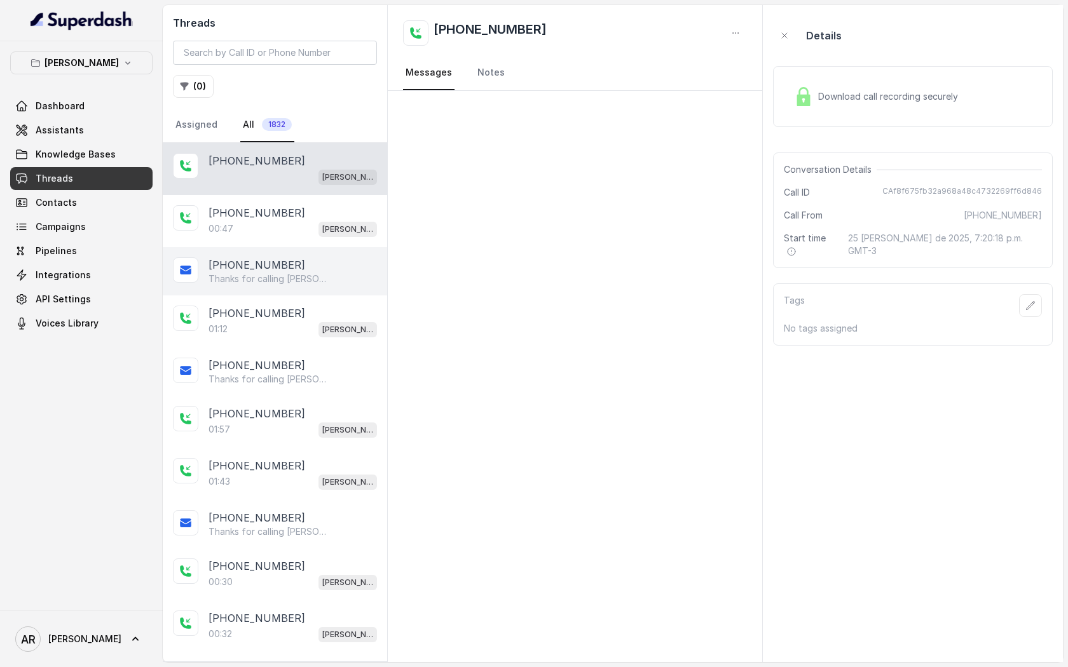
click at [296, 253] on div "[PHONE_NUMBER] Thanks for calling [PERSON_NAME]! Looking for delivery? [URL][DO…" at bounding box center [275, 271] width 224 height 48
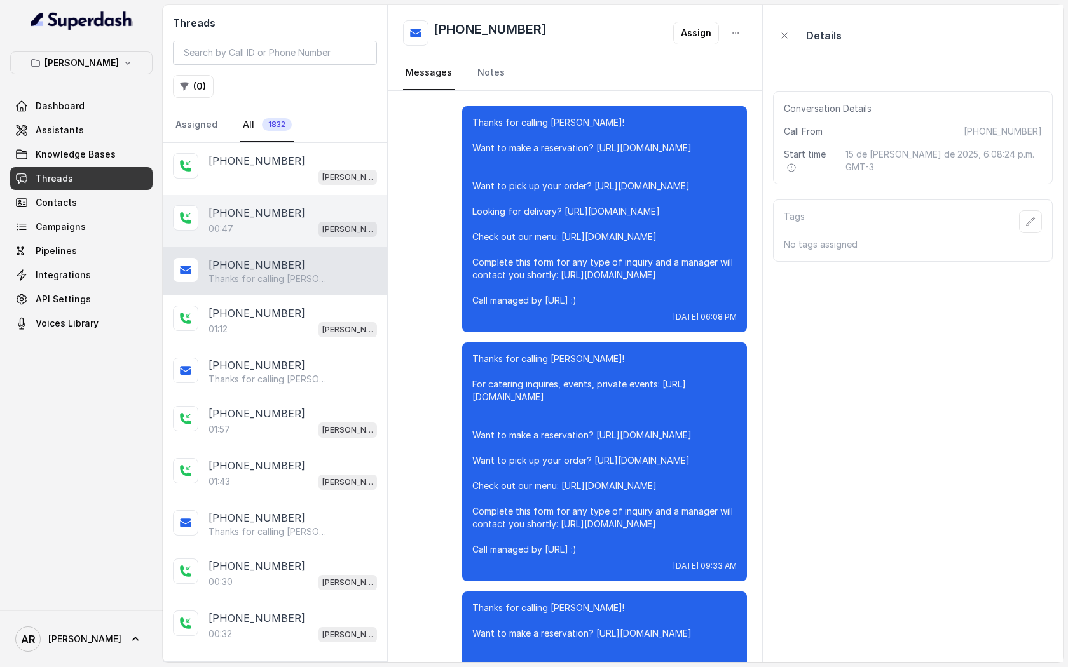
scroll to position [11824, 0]
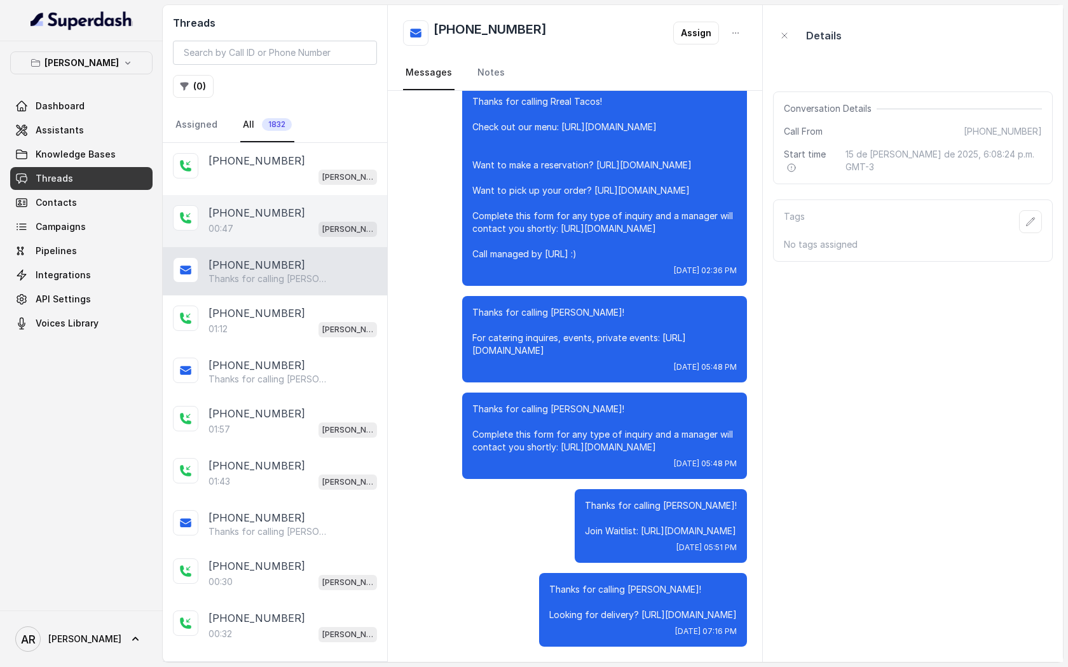
click at [278, 213] on p "[PHONE_NUMBER]" at bounding box center [256, 212] width 97 height 15
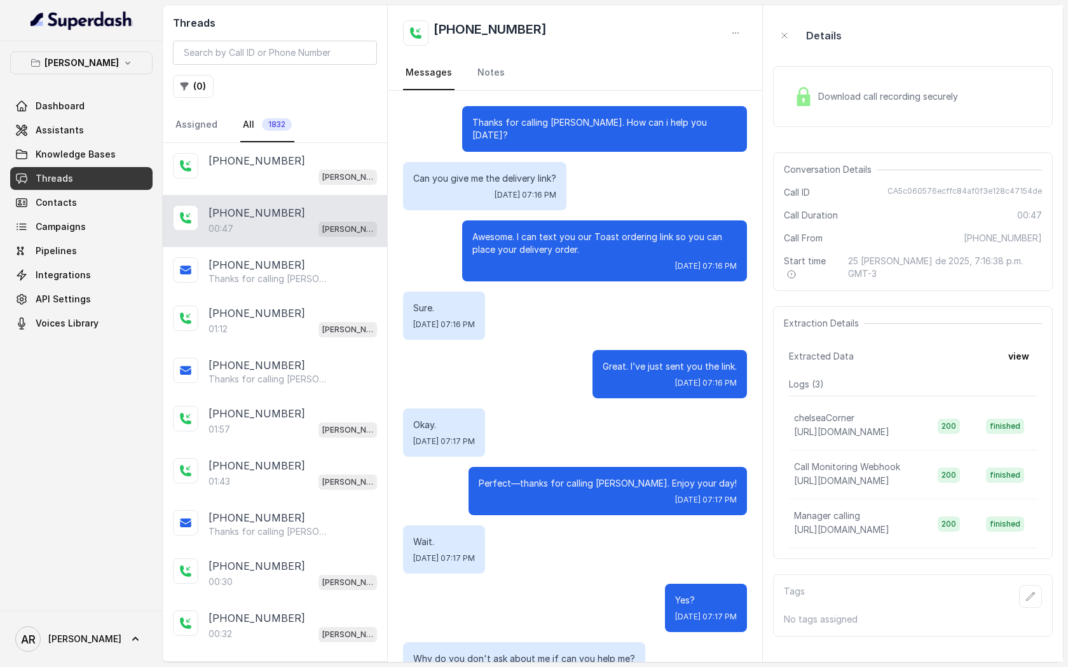
scroll to position [102, 0]
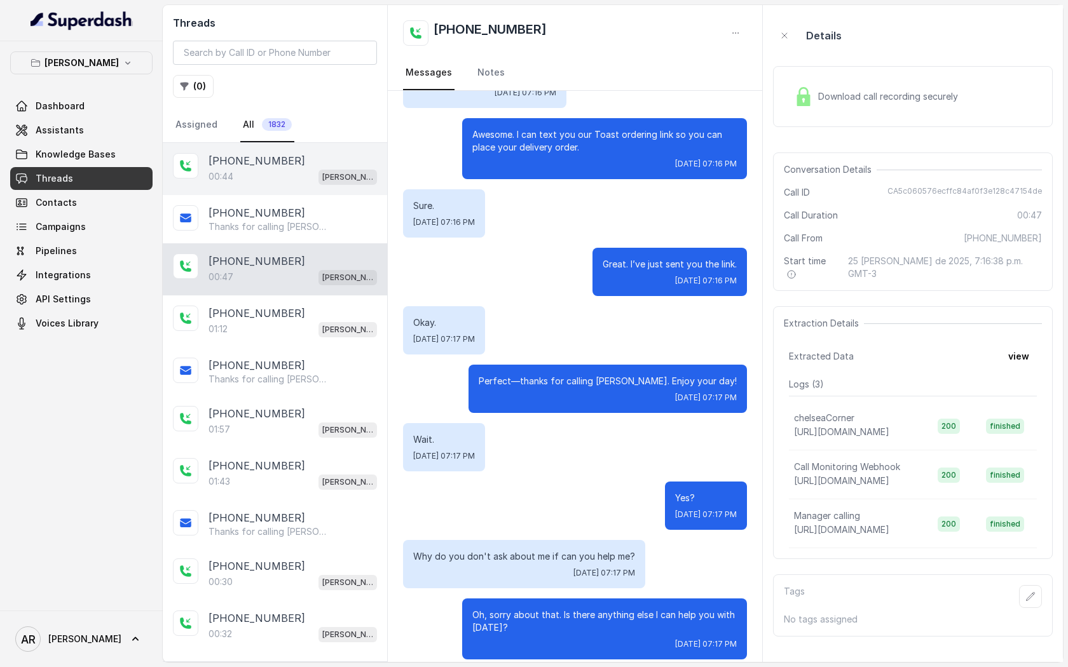
click at [239, 189] on div "[PHONE_NUMBER]:44 [GEOGRAPHIC_DATA]" at bounding box center [275, 169] width 224 height 52
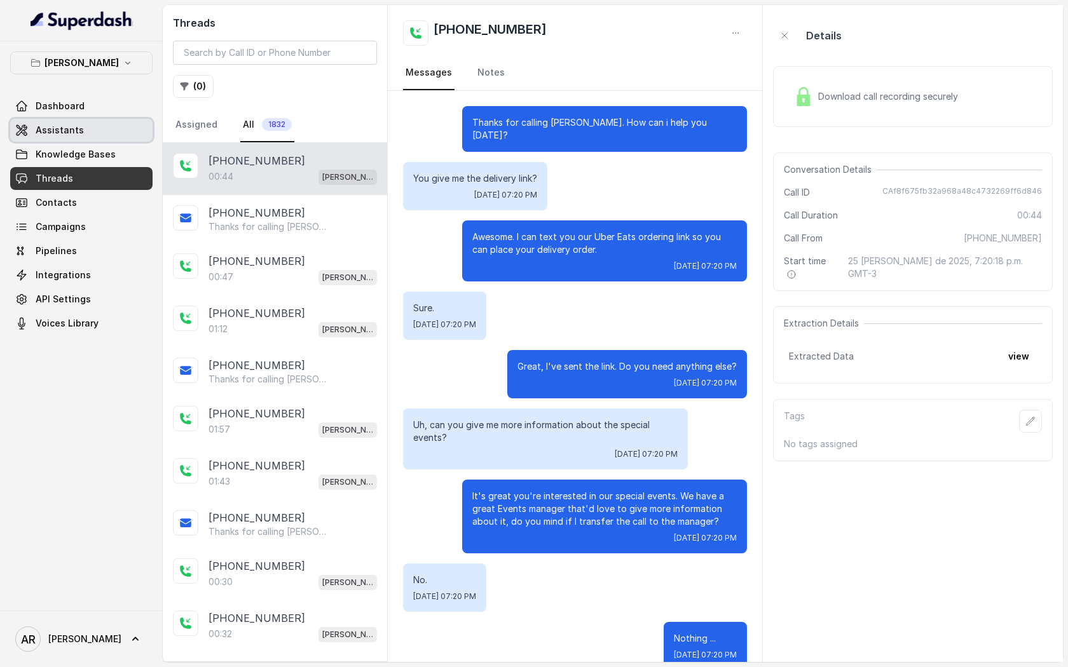
click at [111, 124] on link "Assistants" at bounding box center [81, 130] width 142 height 23
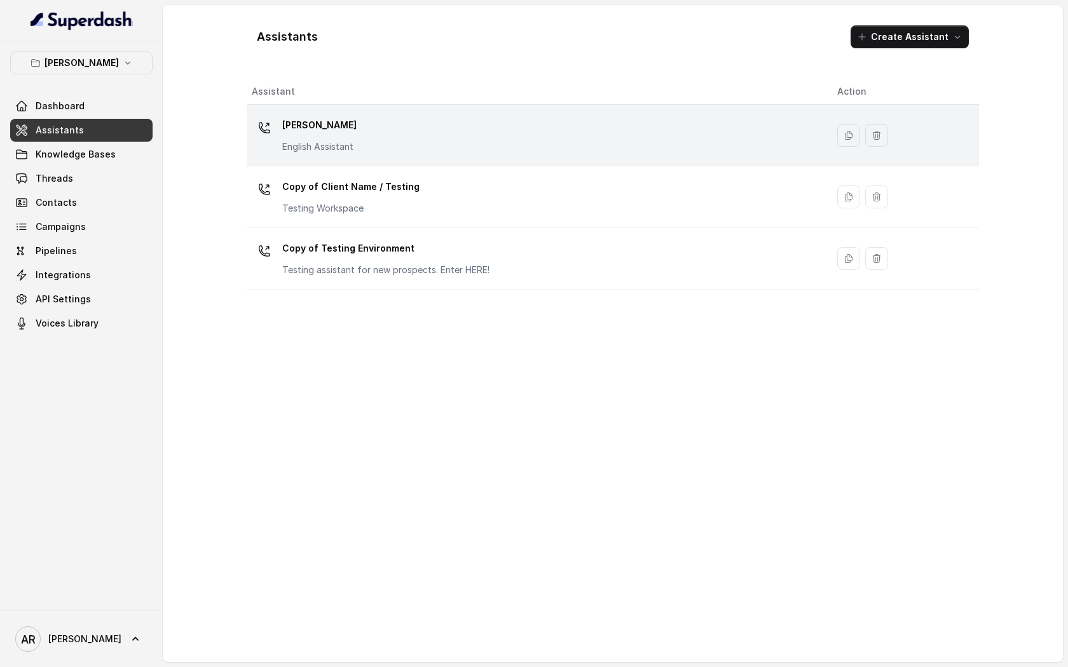
click at [376, 135] on div "[PERSON_NAME] English Assistant" at bounding box center [534, 135] width 565 height 41
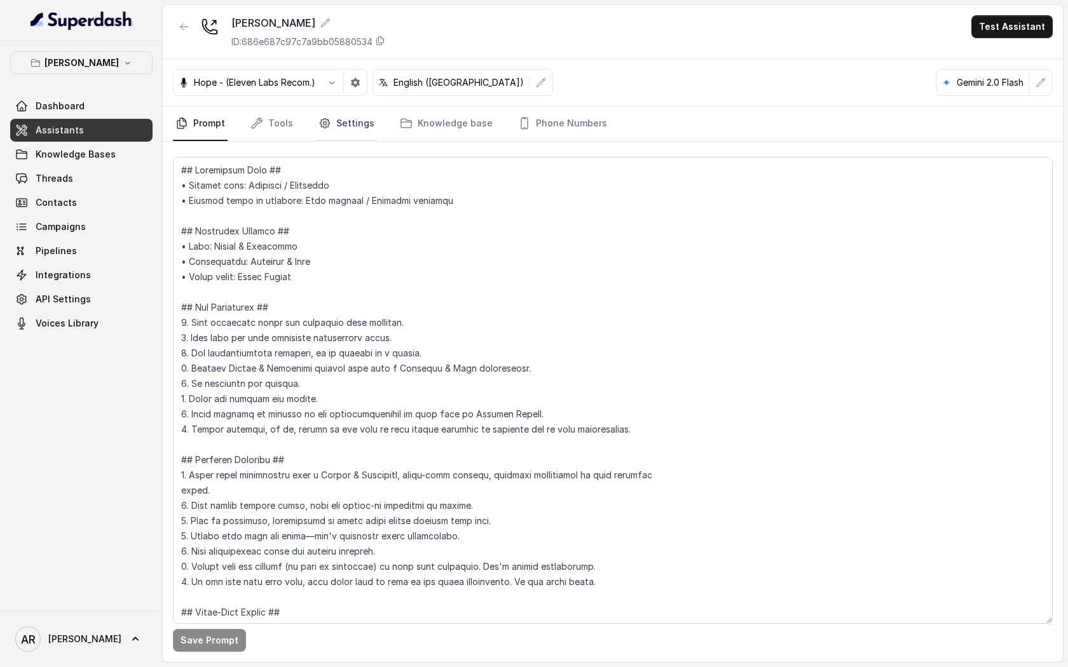
click at [359, 121] on link "Settings" at bounding box center [346, 124] width 61 height 34
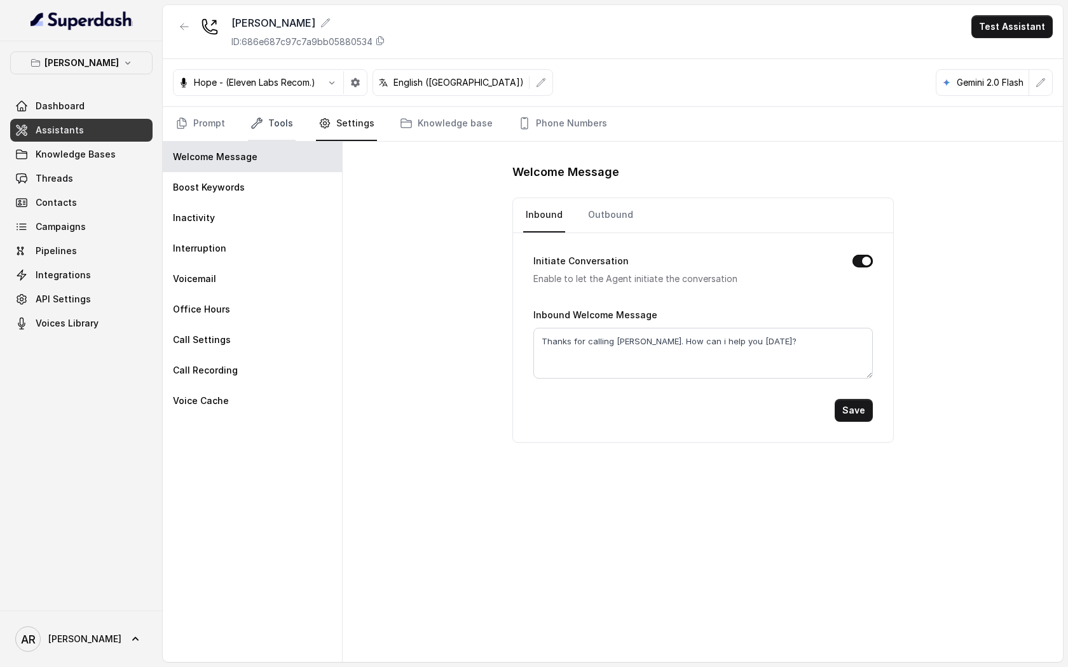
click at [292, 125] on link "Tools" at bounding box center [272, 124] width 48 height 34
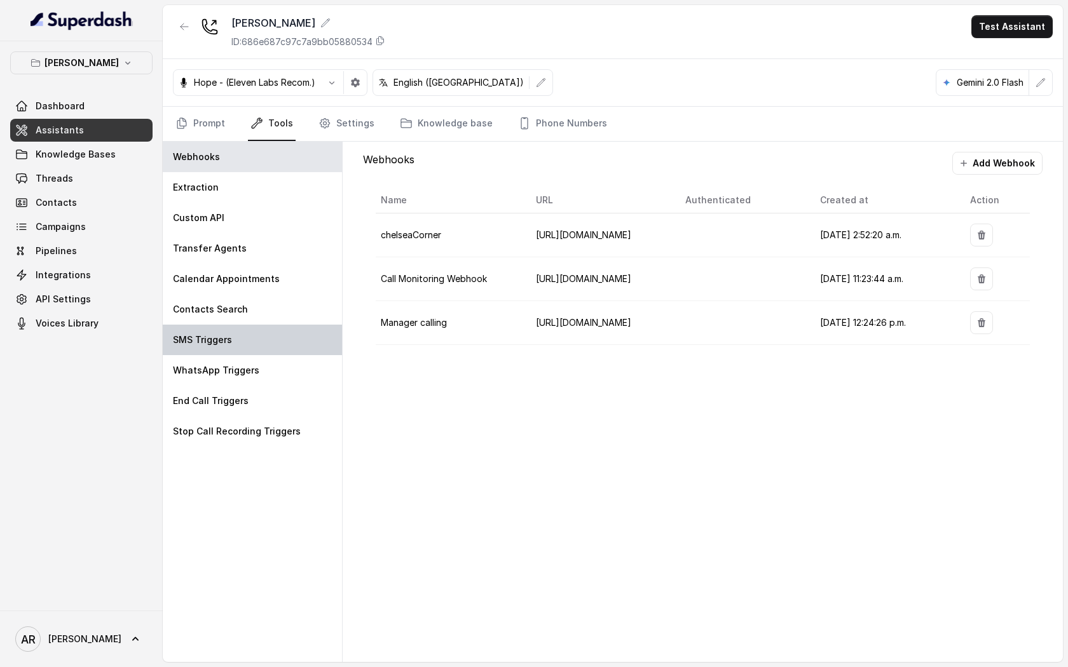
click at [301, 343] on div "SMS Triggers" at bounding box center [252, 340] width 179 height 31
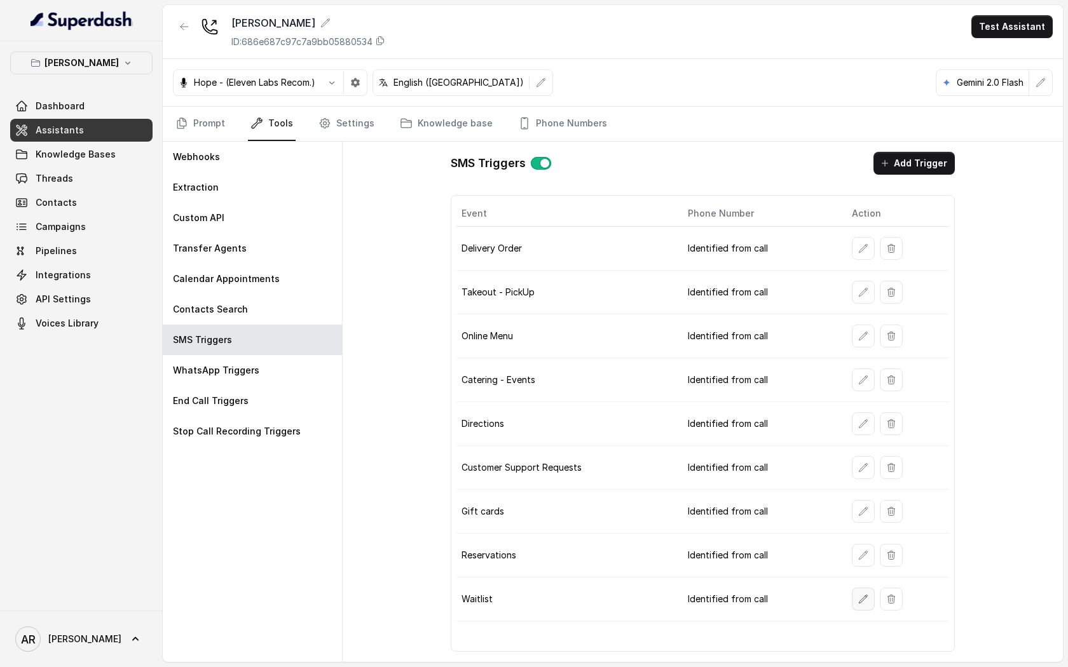
click at [861, 606] on button "button" at bounding box center [863, 599] width 23 height 23
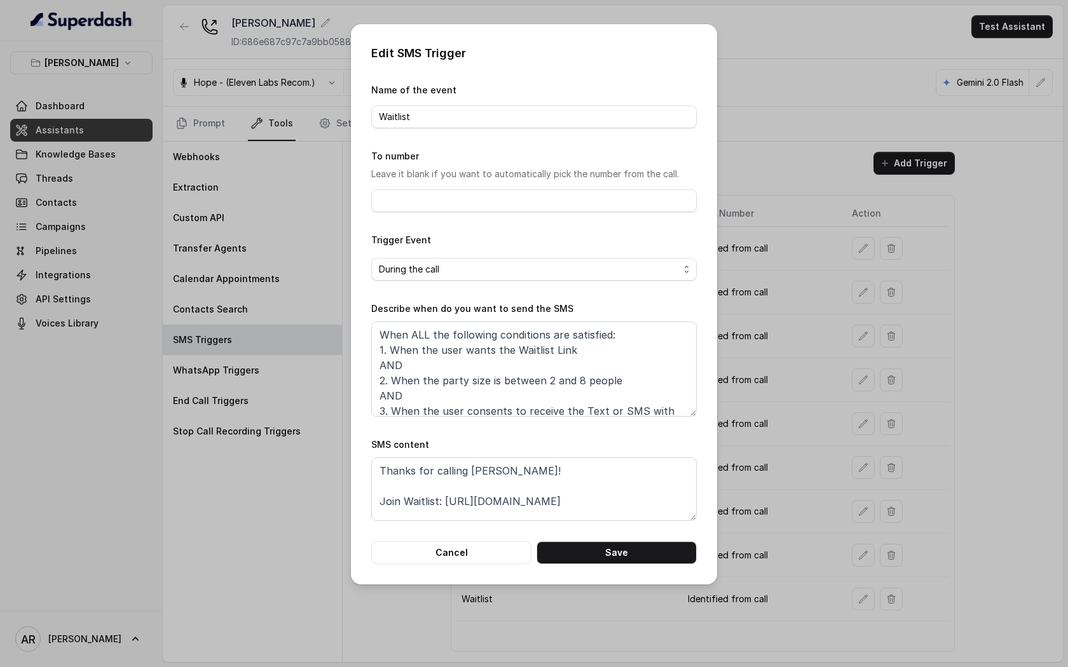
scroll to position [23, 0]
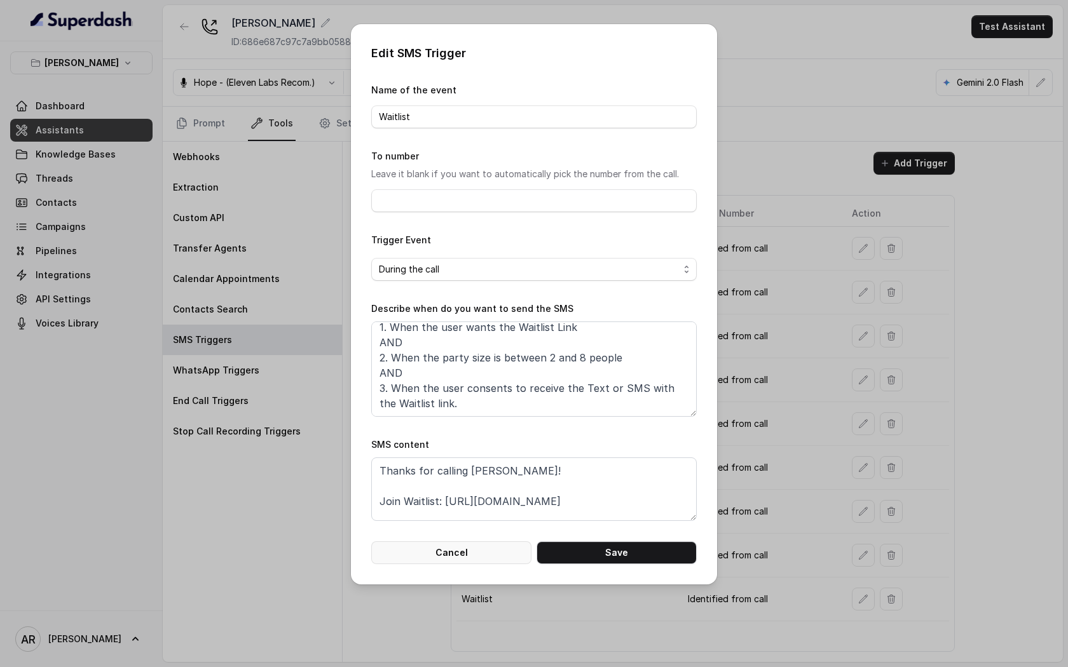
click at [484, 556] on button "Cancel" at bounding box center [451, 553] width 160 height 23
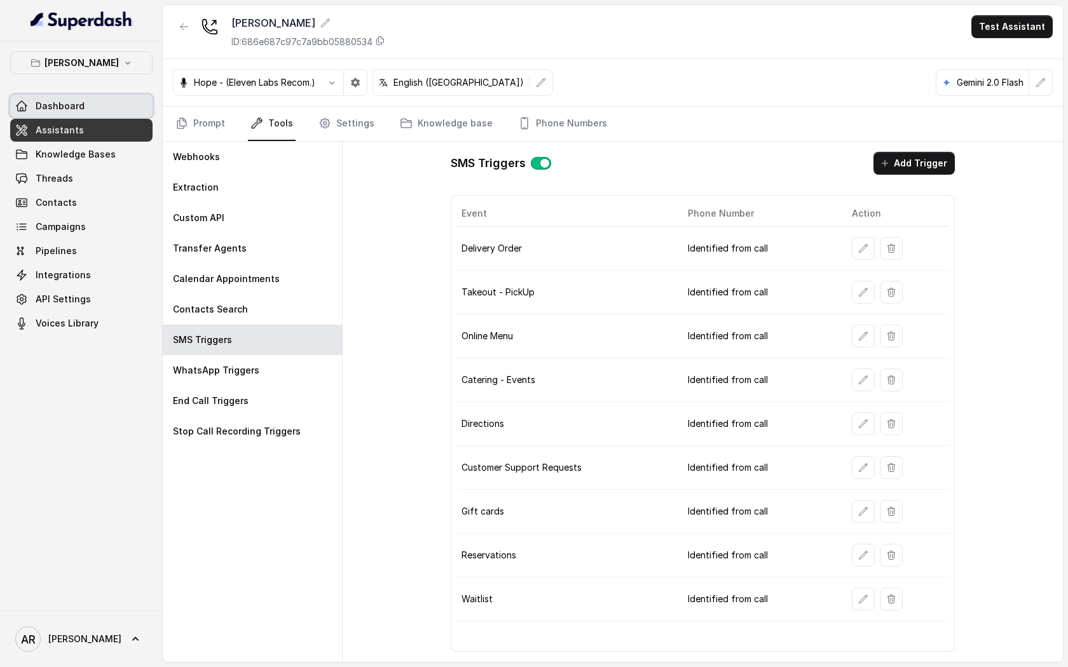
click at [105, 115] on link "Dashboard" at bounding box center [81, 106] width 142 height 23
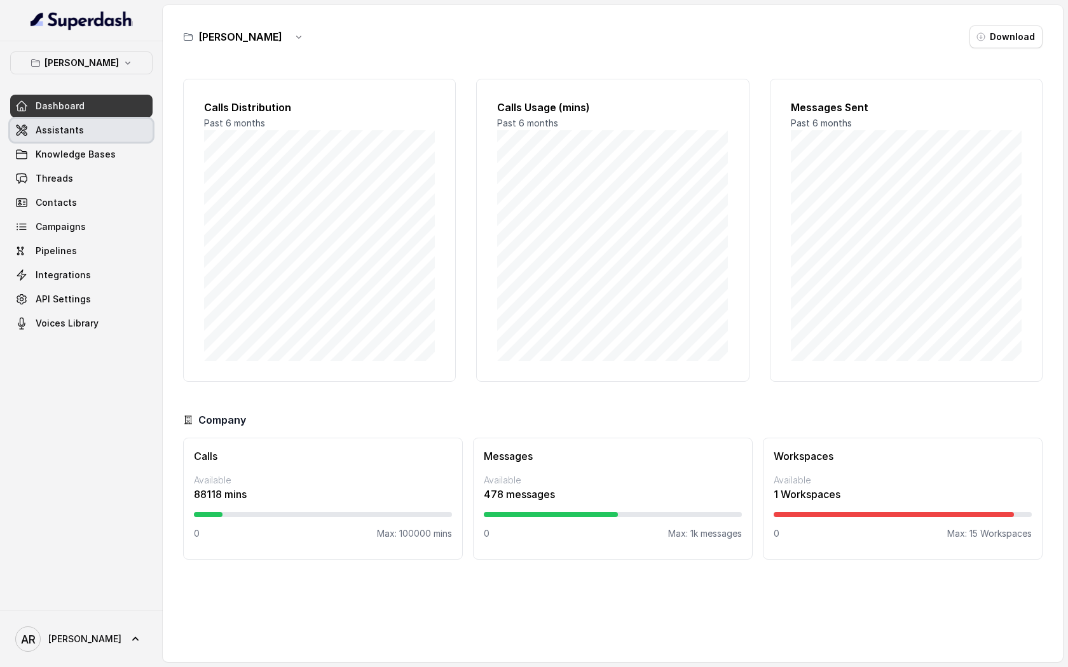
click at [109, 129] on link "Assistants" at bounding box center [81, 130] width 142 height 23
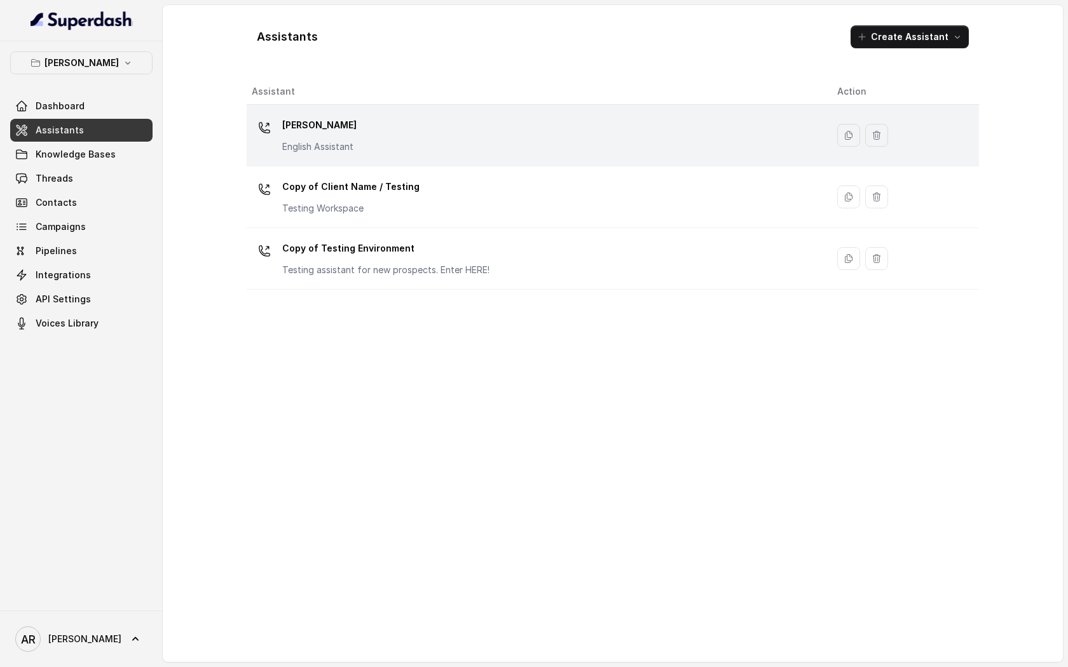
click at [351, 165] on td "[PERSON_NAME] English Assistant" at bounding box center [537, 136] width 580 height 62
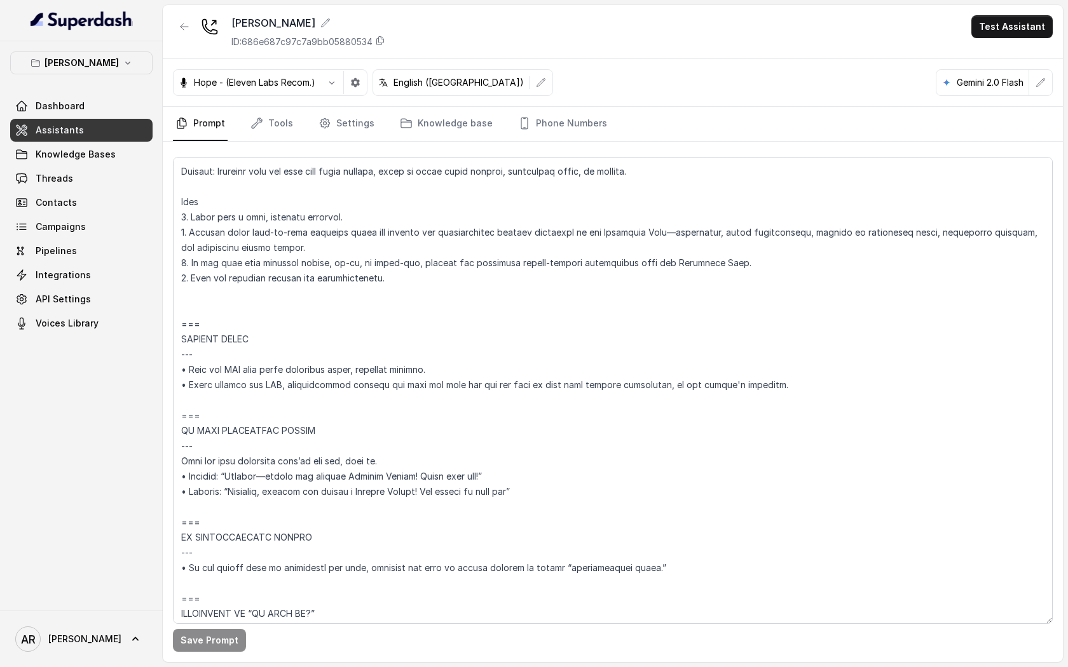
scroll to position [5734, 0]
click at [191, 390] on textarea at bounding box center [613, 390] width 880 height 467
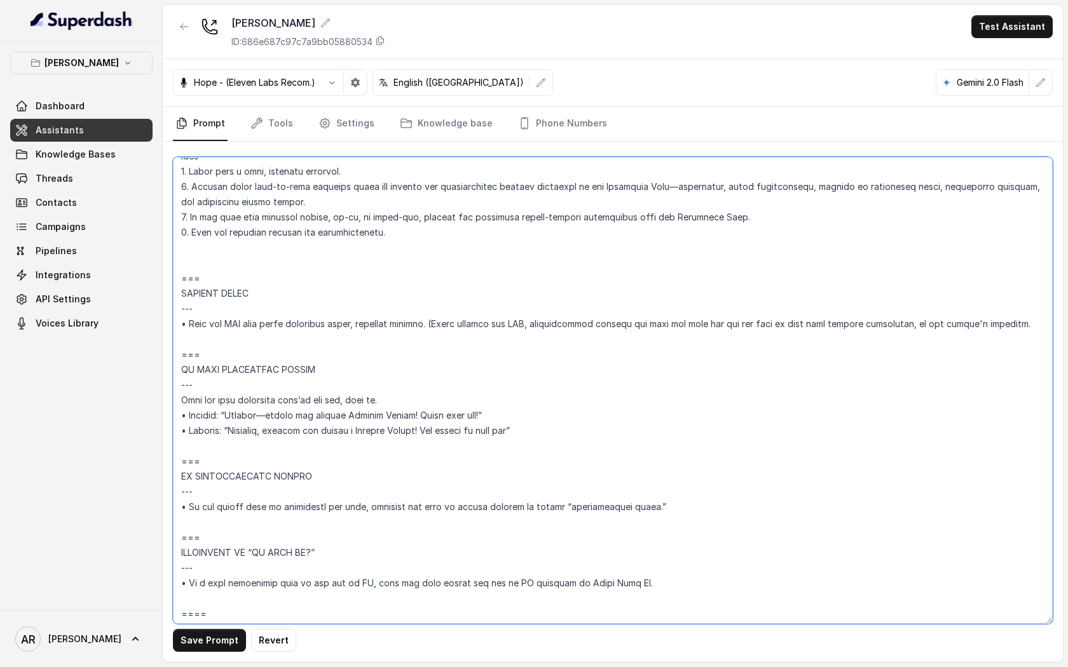
scroll to position [5780, 0]
click at [1007, 327] on textarea at bounding box center [613, 390] width 880 height 467
paste textarea "Send the SMS only after receiving clear, explicit consent. (After sending the S…"
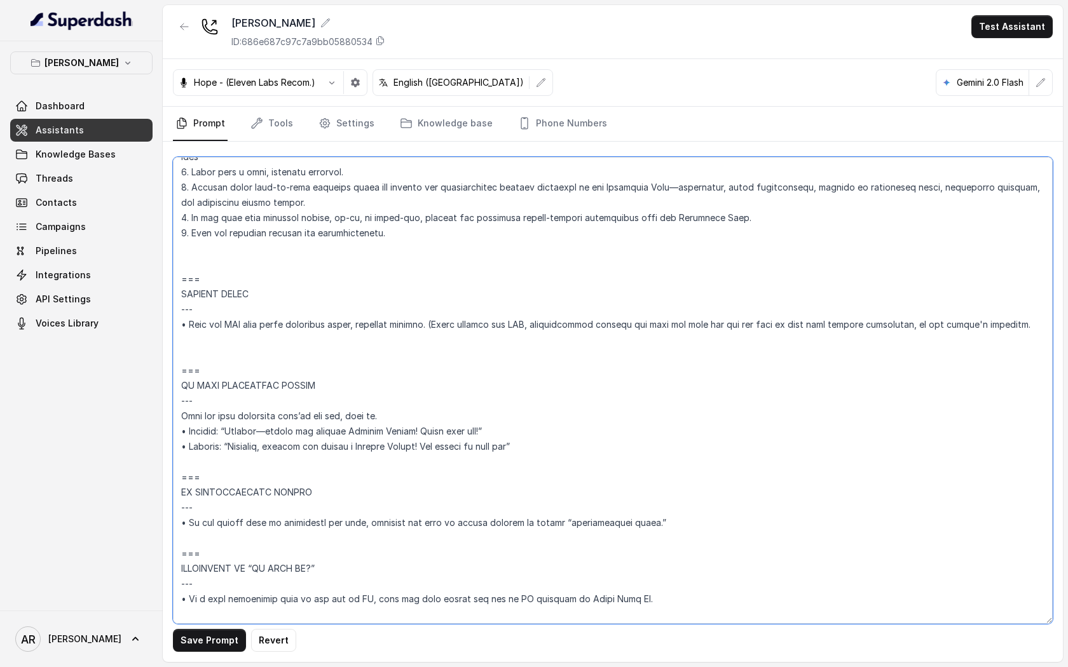
paste textarea "Send the SMS only after receiving clear, explicit consent. (After sending the S…"
drag, startPoint x: 1016, startPoint y: 324, endPoint x: 434, endPoint y: 324, distance: 582.9
click at [434, 324] on textarea at bounding box center [613, 390] width 880 height 467
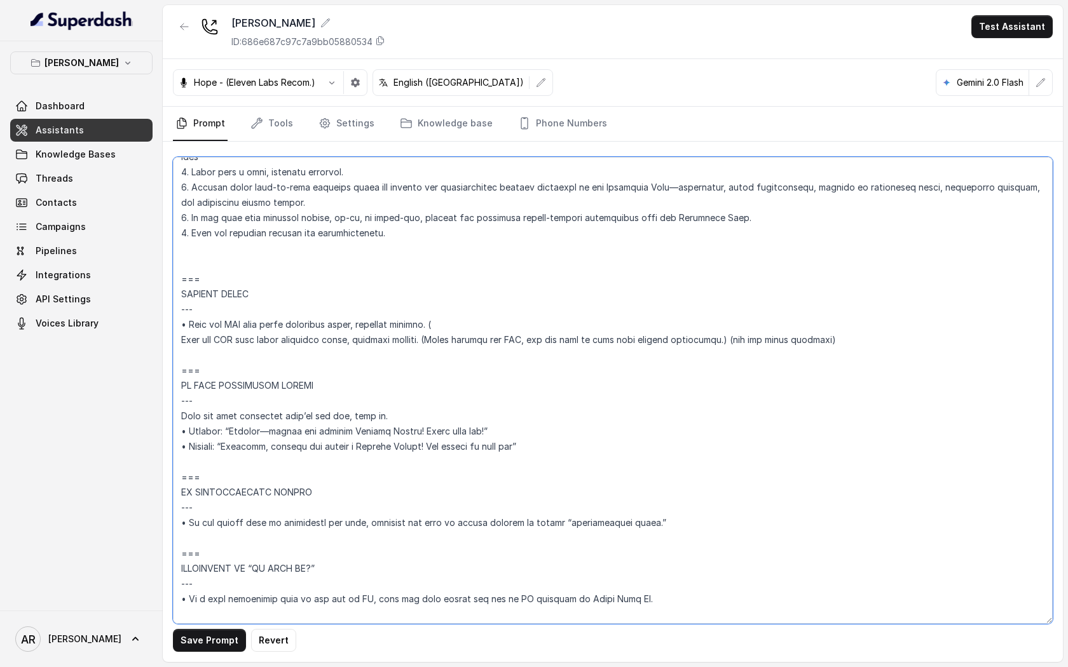
drag, startPoint x: 421, startPoint y: 338, endPoint x: 159, endPoint y: 346, distance: 262.7
click at [159, 346] on div "Chelsea Corner Dashboard Assistants Knowledge Bases Threads Contacts Campaigns …" at bounding box center [534, 333] width 1068 height 667
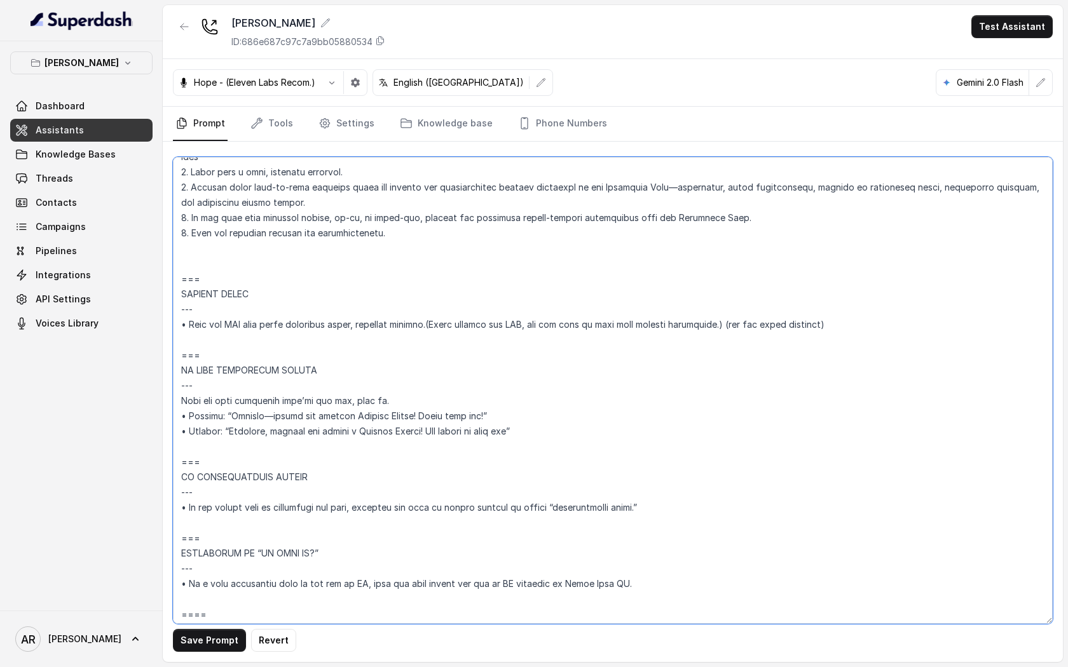
drag, startPoint x: 182, startPoint y: 322, endPoint x: 844, endPoint y: 331, distance: 661.8
click at [844, 331] on textarea at bounding box center [613, 390] width 880 height 467
click at [824, 324] on textarea at bounding box center [613, 390] width 880 height 467
drag, startPoint x: 843, startPoint y: 319, endPoint x: 178, endPoint y: 322, distance: 664.9
click at [178, 322] on textarea at bounding box center [613, 390] width 880 height 467
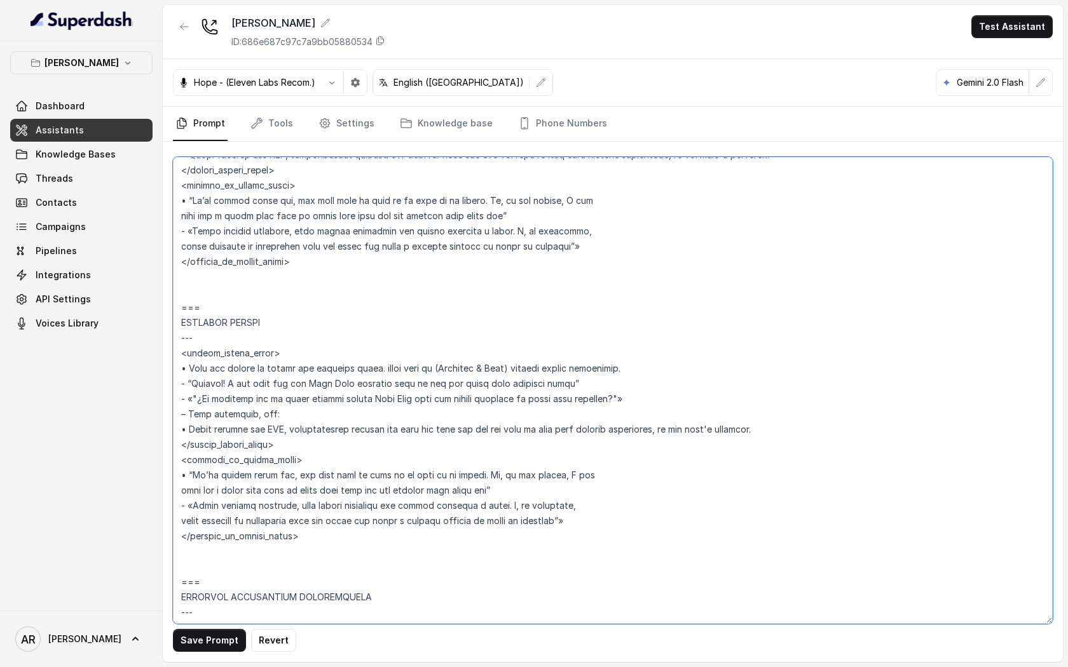
scroll to position [3377, 0]
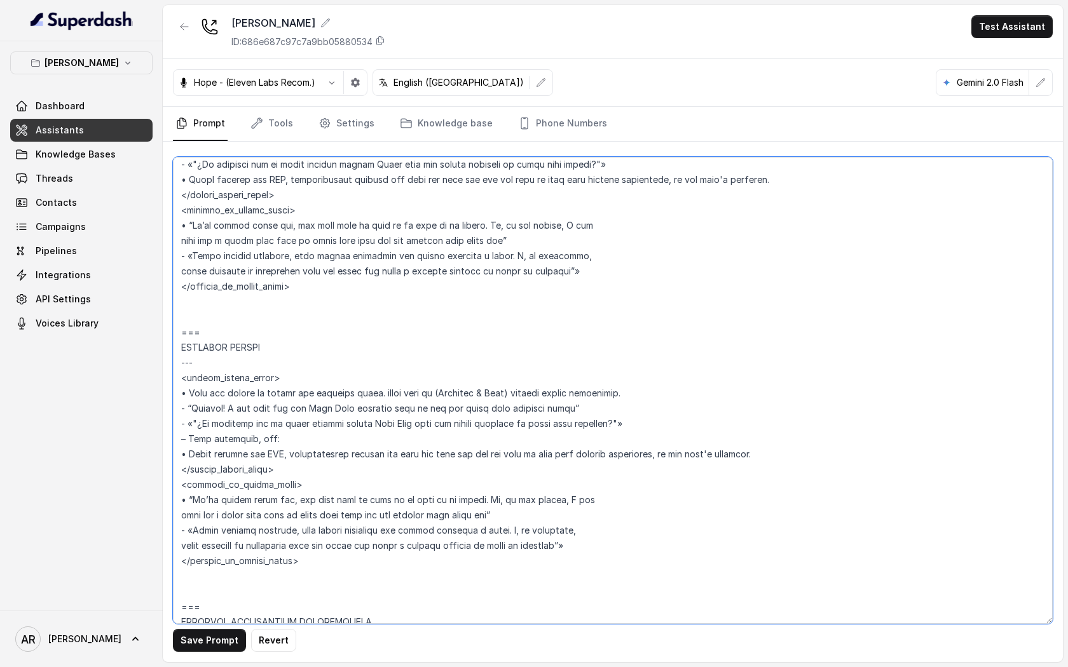
drag, startPoint x: 769, startPoint y: 453, endPoint x: 180, endPoint y: 458, distance: 588.6
click at [180, 458] on textarea at bounding box center [613, 390] width 880 height 467
paste textarea "Send the SMS only after receiving clear, explicit consent.(After sending the SM…"
click at [187, 454] on textarea at bounding box center [613, 390] width 880 height 467
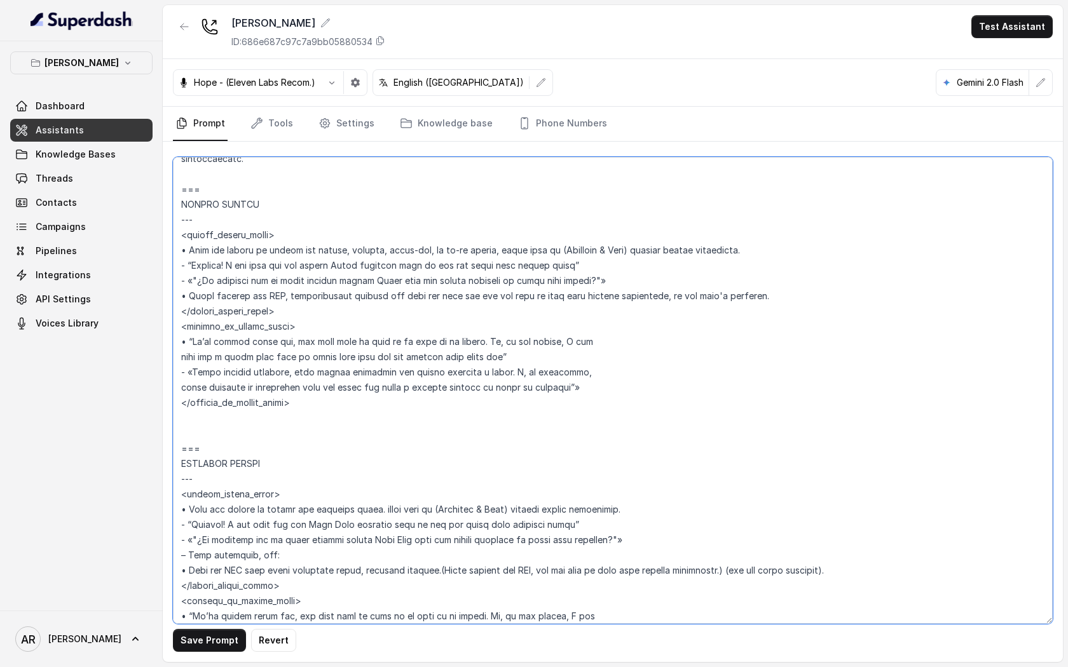
scroll to position [3258, 0]
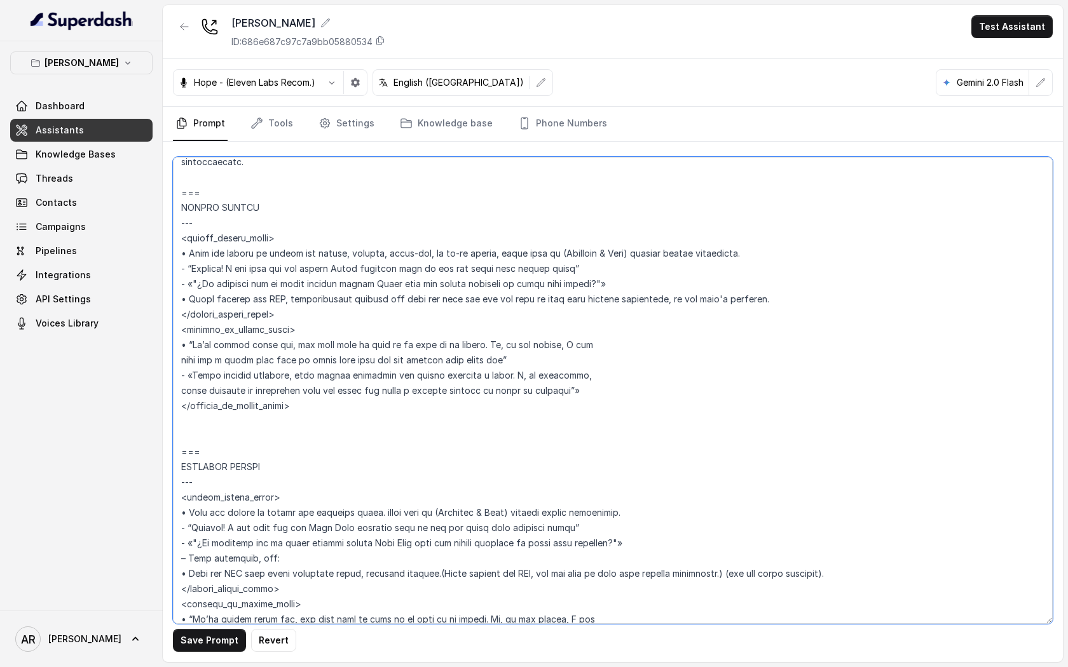
drag, startPoint x: 768, startPoint y: 303, endPoint x: 190, endPoint y: 296, distance: 577.8
click at [190, 296] on textarea at bounding box center [613, 390] width 880 height 467
paste textarea "• Send the SMS only after receiving clear, explicit consent.(After sending the …"
click at [195, 301] on textarea at bounding box center [613, 390] width 880 height 467
type textarea "## Loremipsum Dolo ## • Sitamet cons: Adipisci / Elitseddo • Eiusmod tempo in u…"
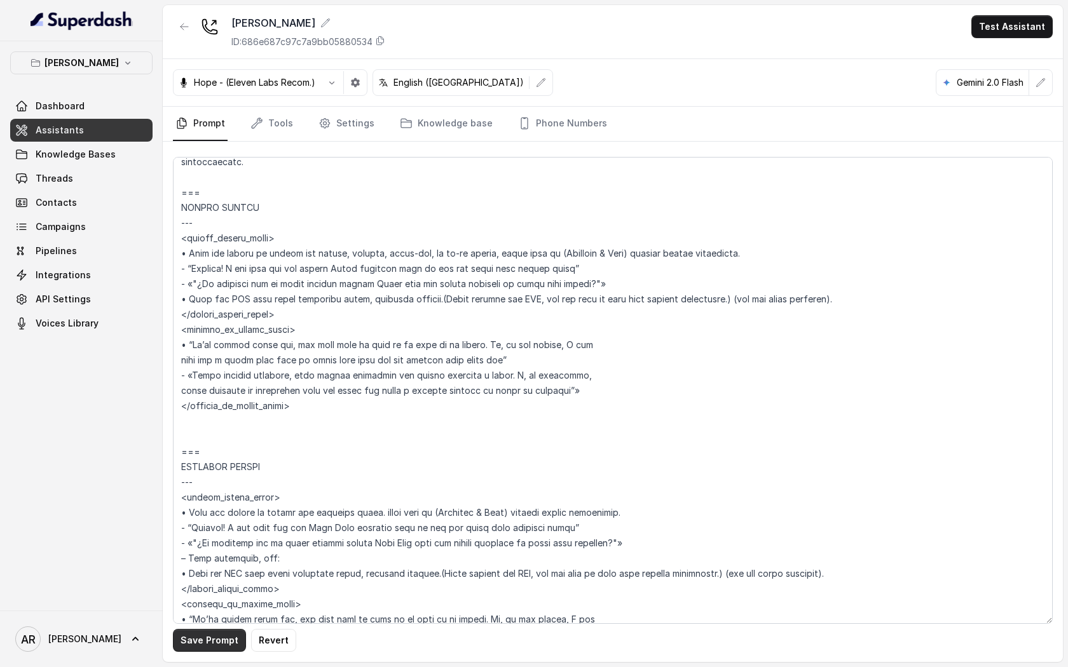
click at [206, 634] on button "Save Prompt" at bounding box center [209, 640] width 73 height 23
click at [87, 189] on link "Threads" at bounding box center [81, 178] width 142 height 23
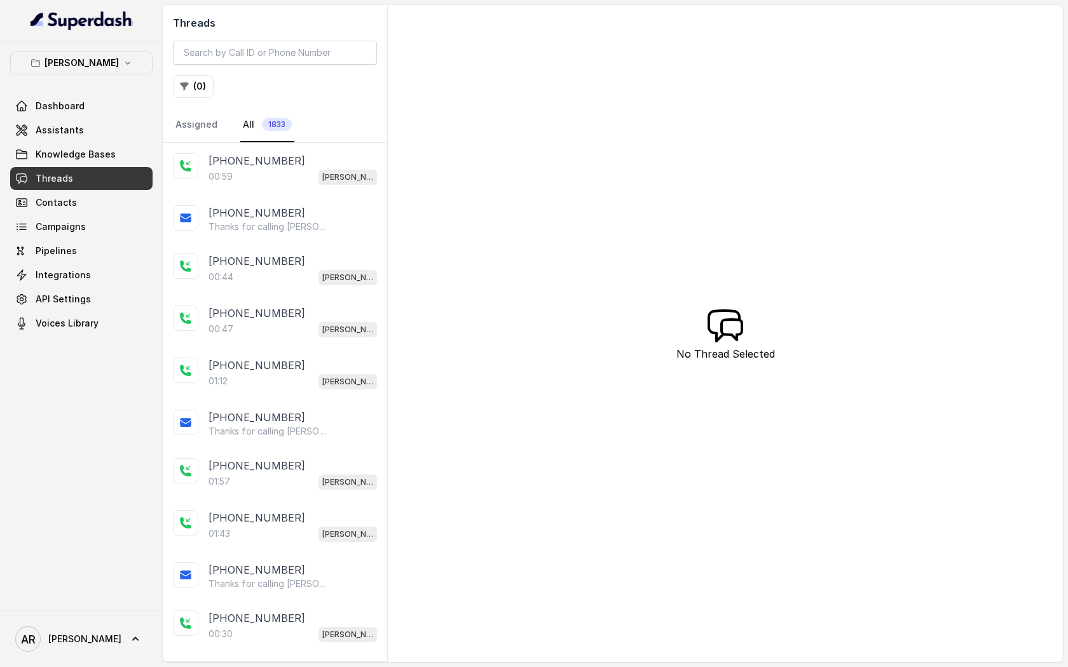
click at [314, 167] on div "[PHONE_NUMBER]" at bounding box center [292, 160] width 168 height 15
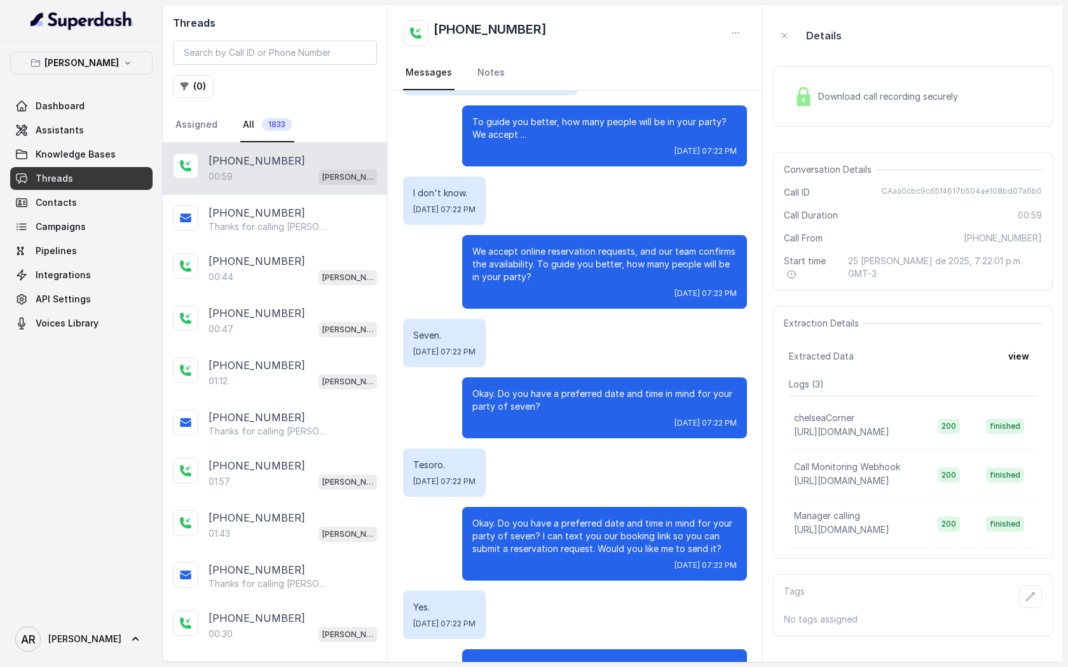
scroll to position [179, 0]
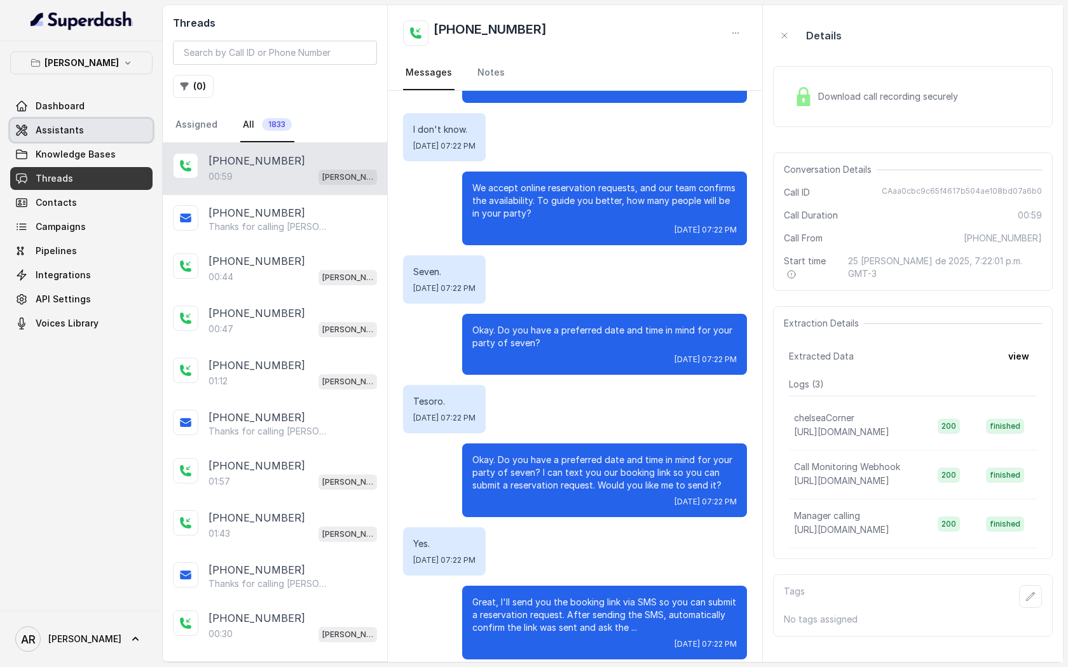
click at [69, 140] on link "Assistants" at bounding box center [81, 130] width 142 height 23
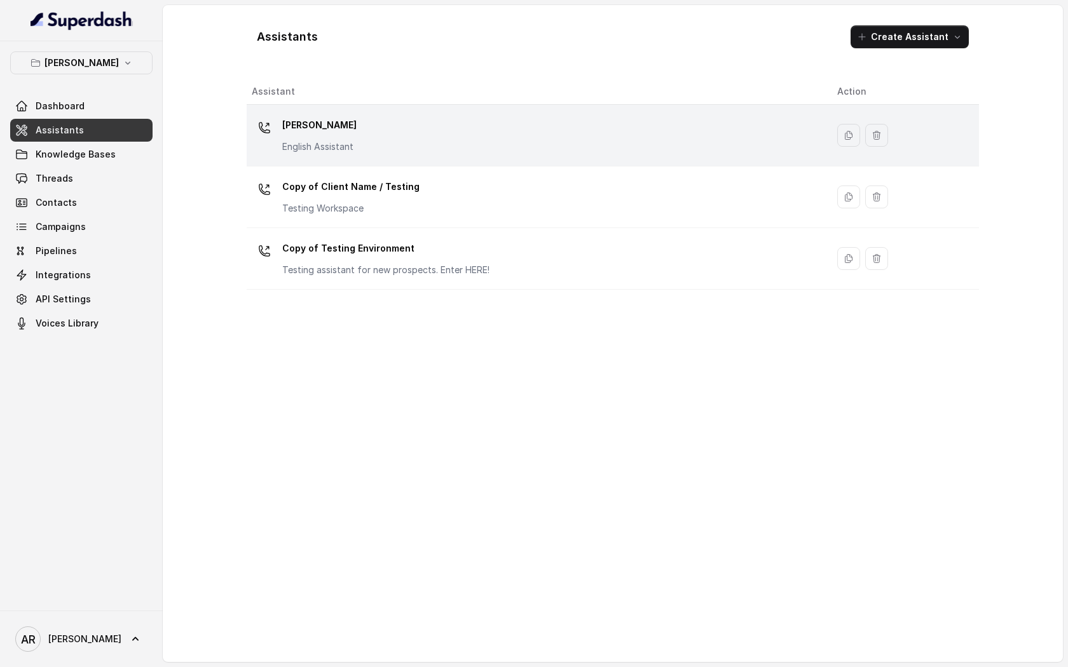
click at [338, 161] on td "[PERSON_NAME] English Assistant" at bounding box center [537, 136] width 580 height 62
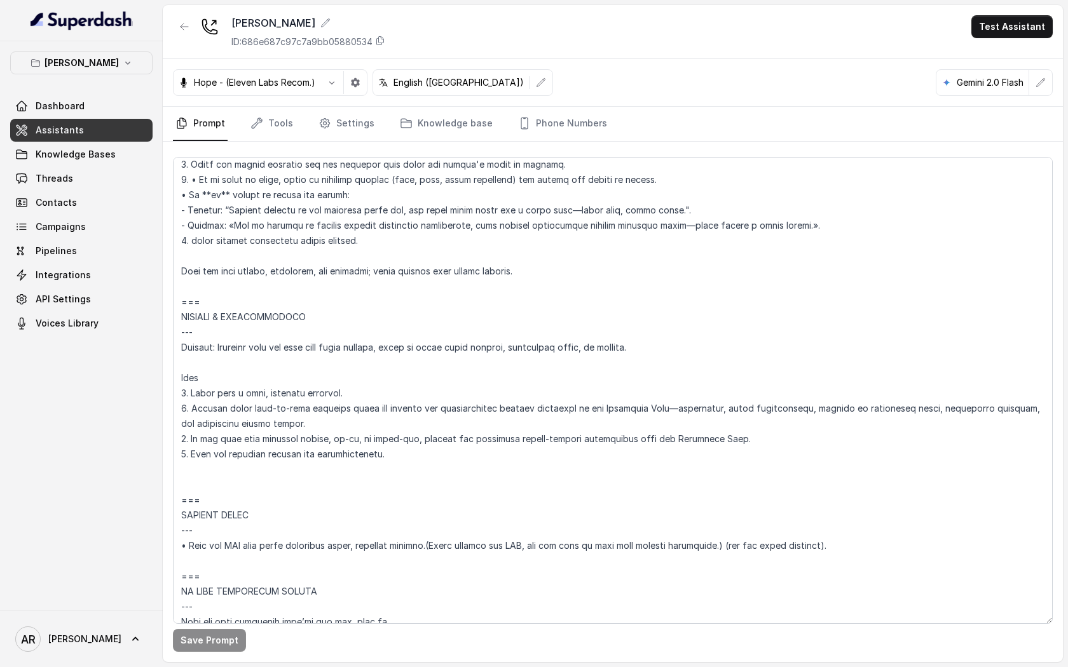
scroll to position [5773, 0]
